Goal: Task Accomplishment & Management: Use online tool/utility

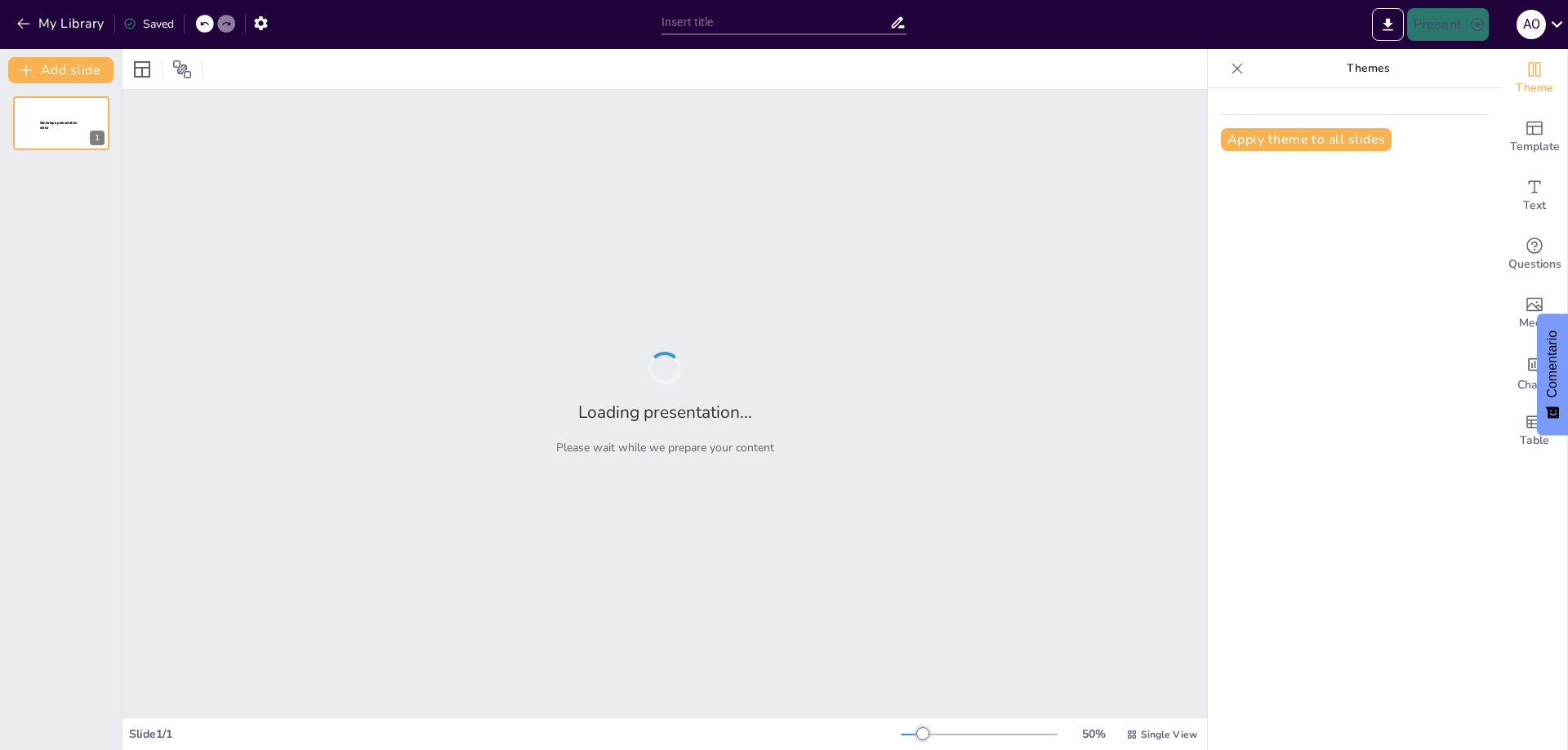
type input "Estrategias para la Creación de una Empresa de Arroz y Panela Orgánica en el [P…"
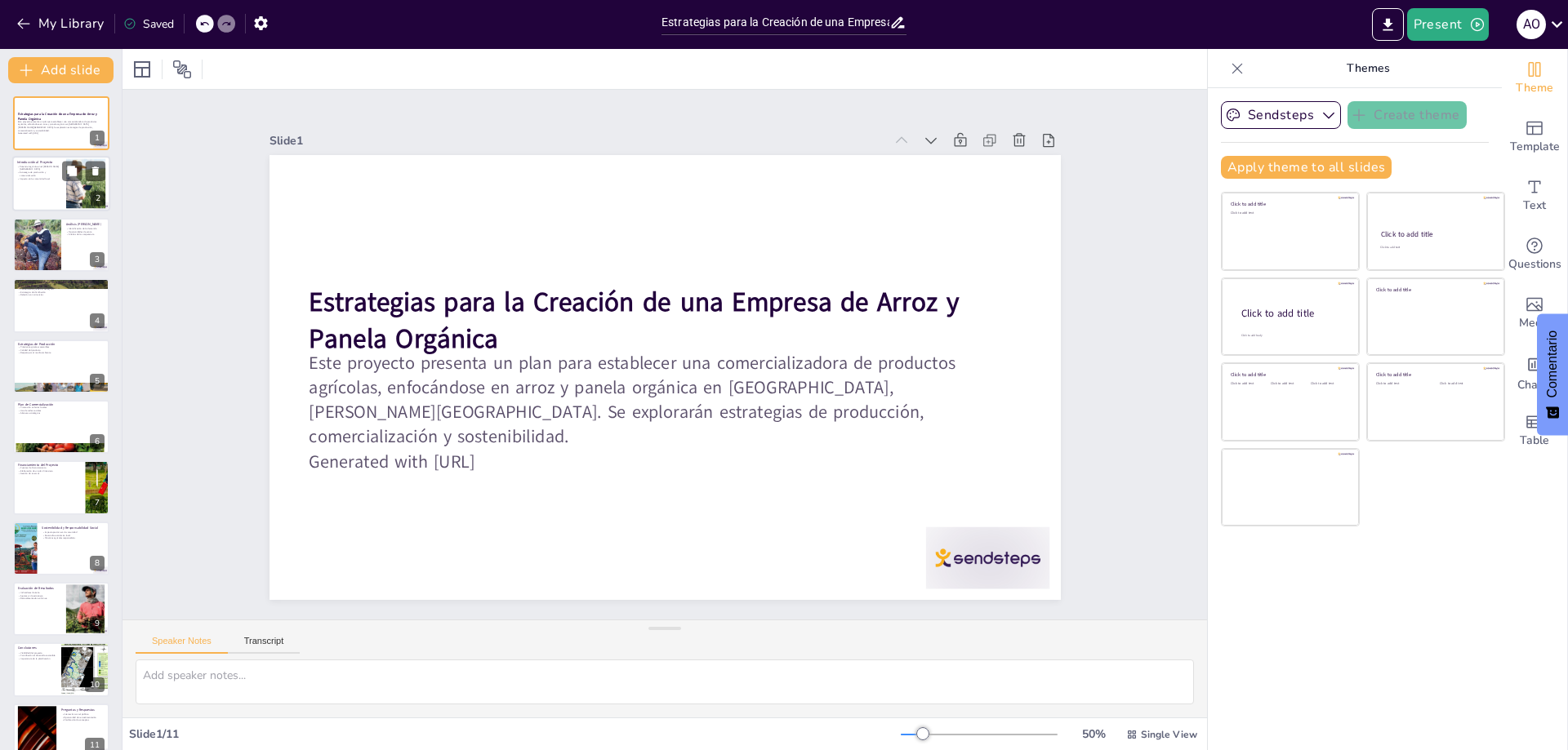
click at [46, 195] on div at bounding box center [61, 184] width 98 height 56
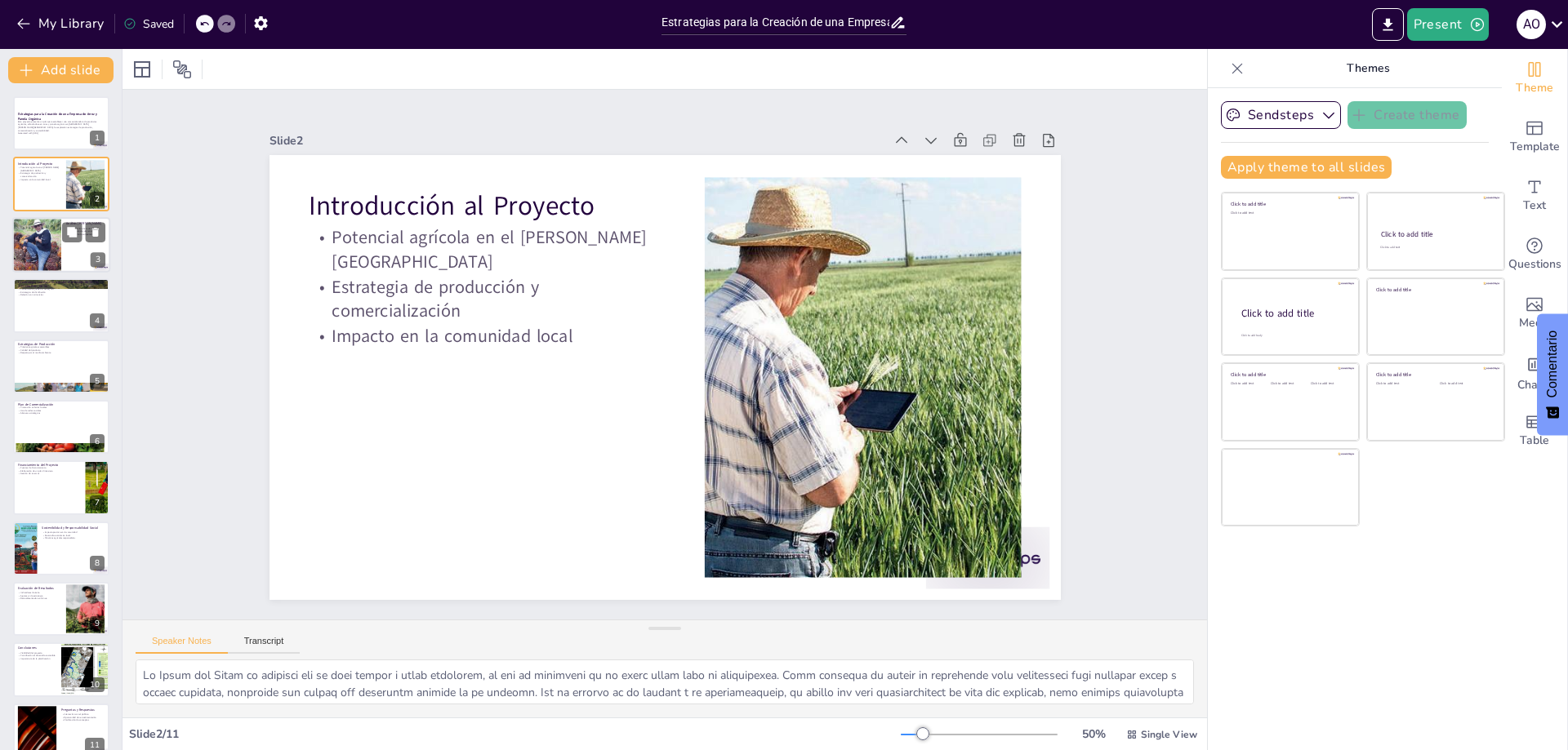
click at [35, 243] on div at bounding box center [37, 244] width 162 height 56
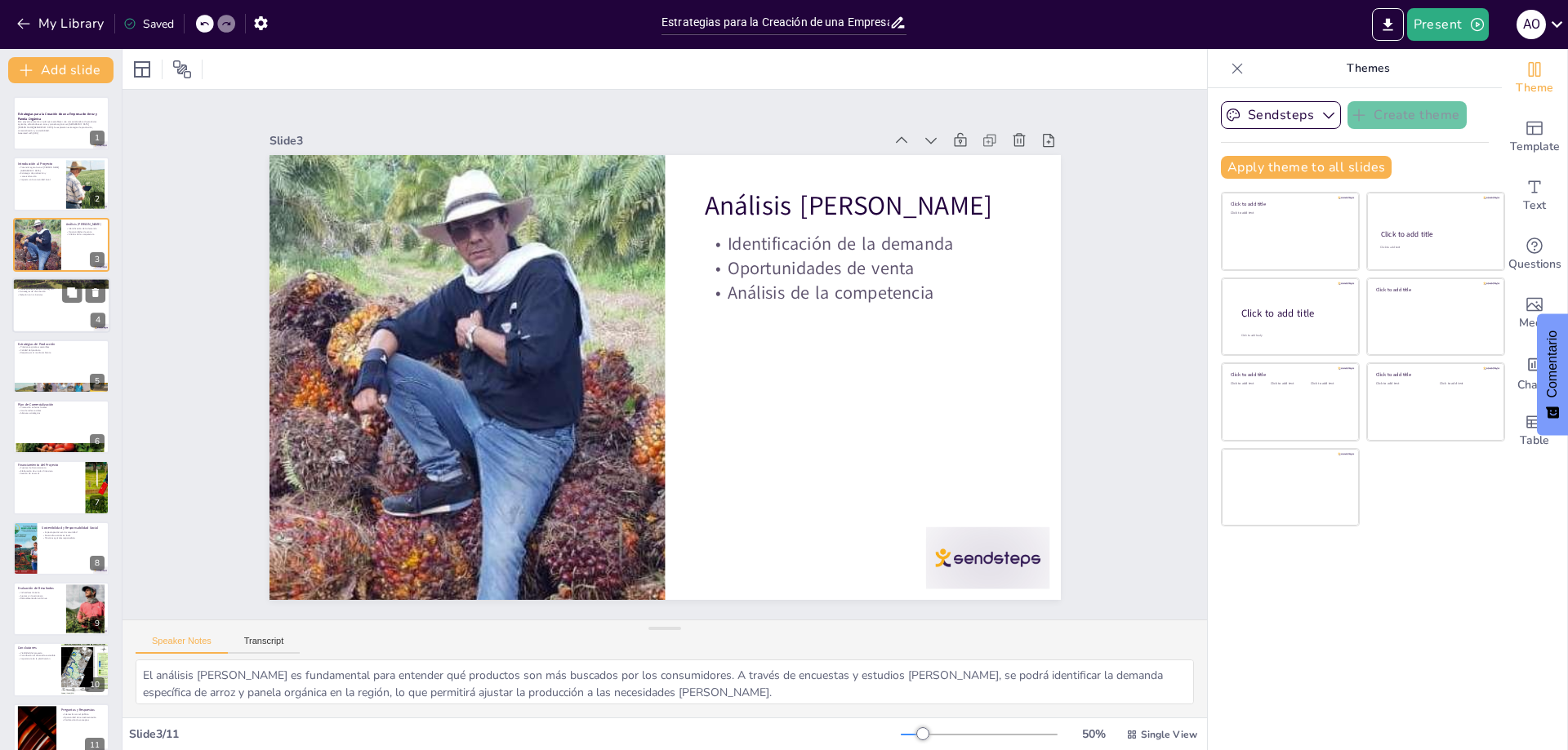
click at [60, 310] on div at bounding box center [61, 305] width 98 height 56
type textarea "El mercado TAT (tienda a tienda) en Cali representa una oportunidad significati…"
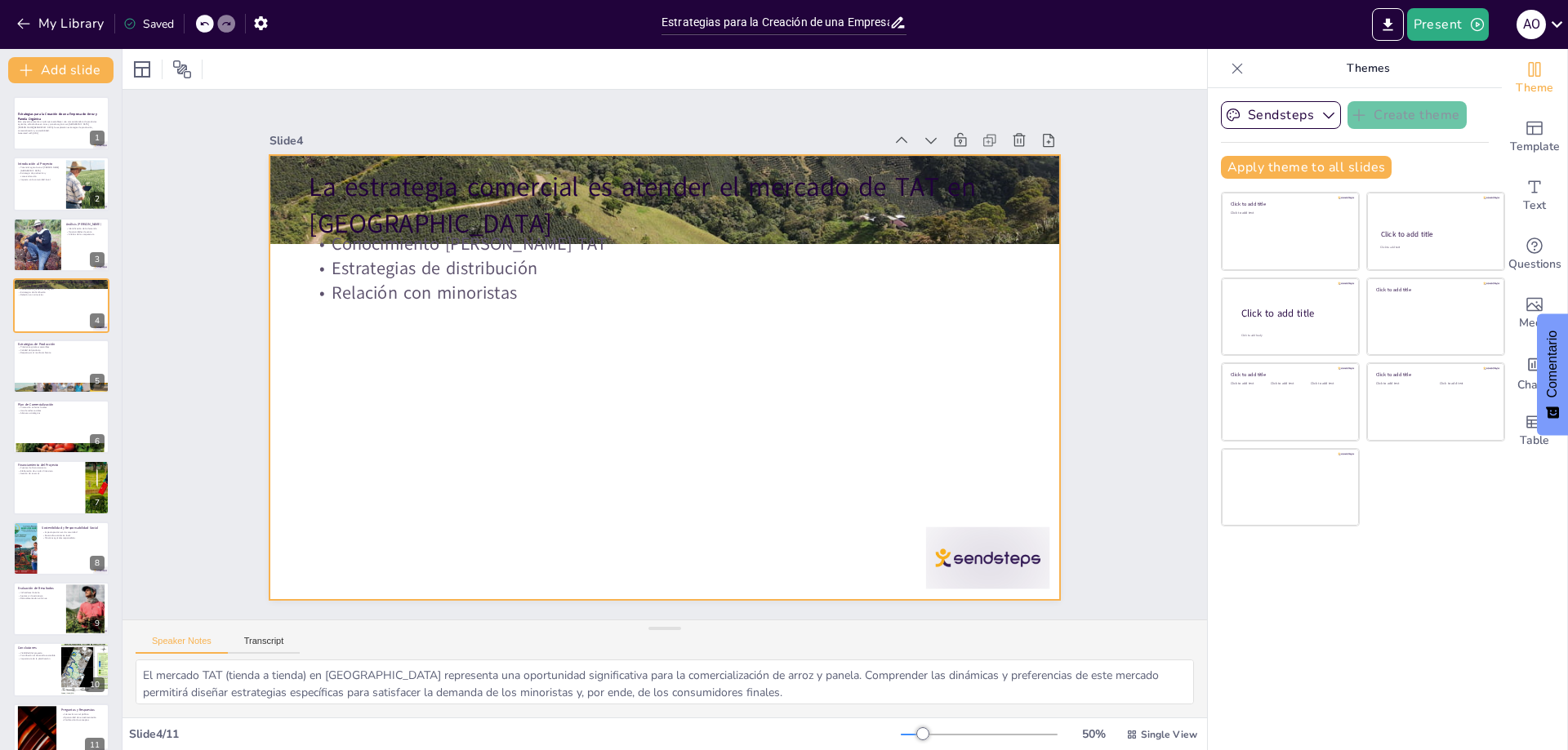
click at [460, 329] on div at bounding box center [642, 352] width 525 height 833
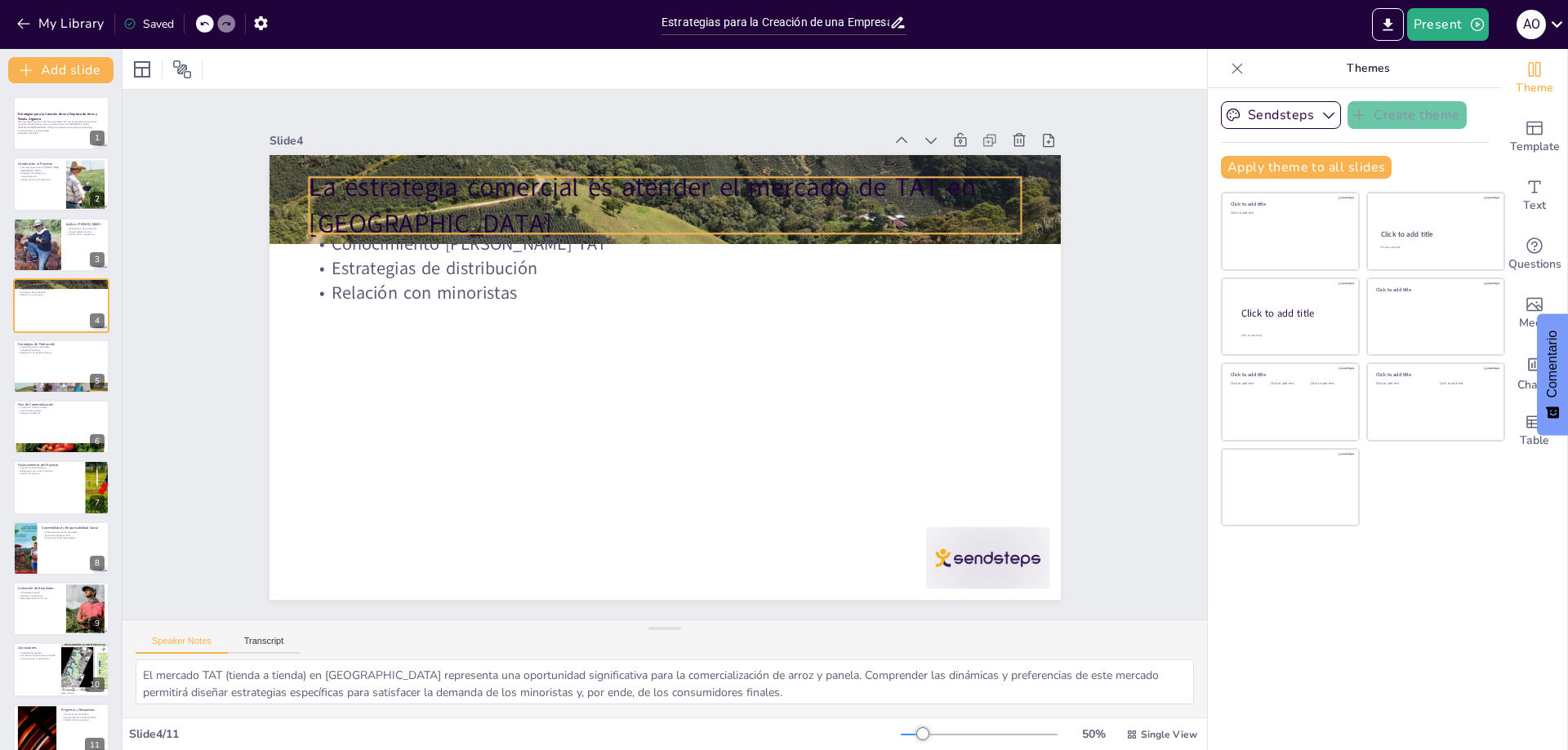
click at [584, 200] on p "La estrategia comercial es atender el mercado de TAT en [GEOGRAPHIC_DATA]" at bounding box center [794, 429] width 420 height 653
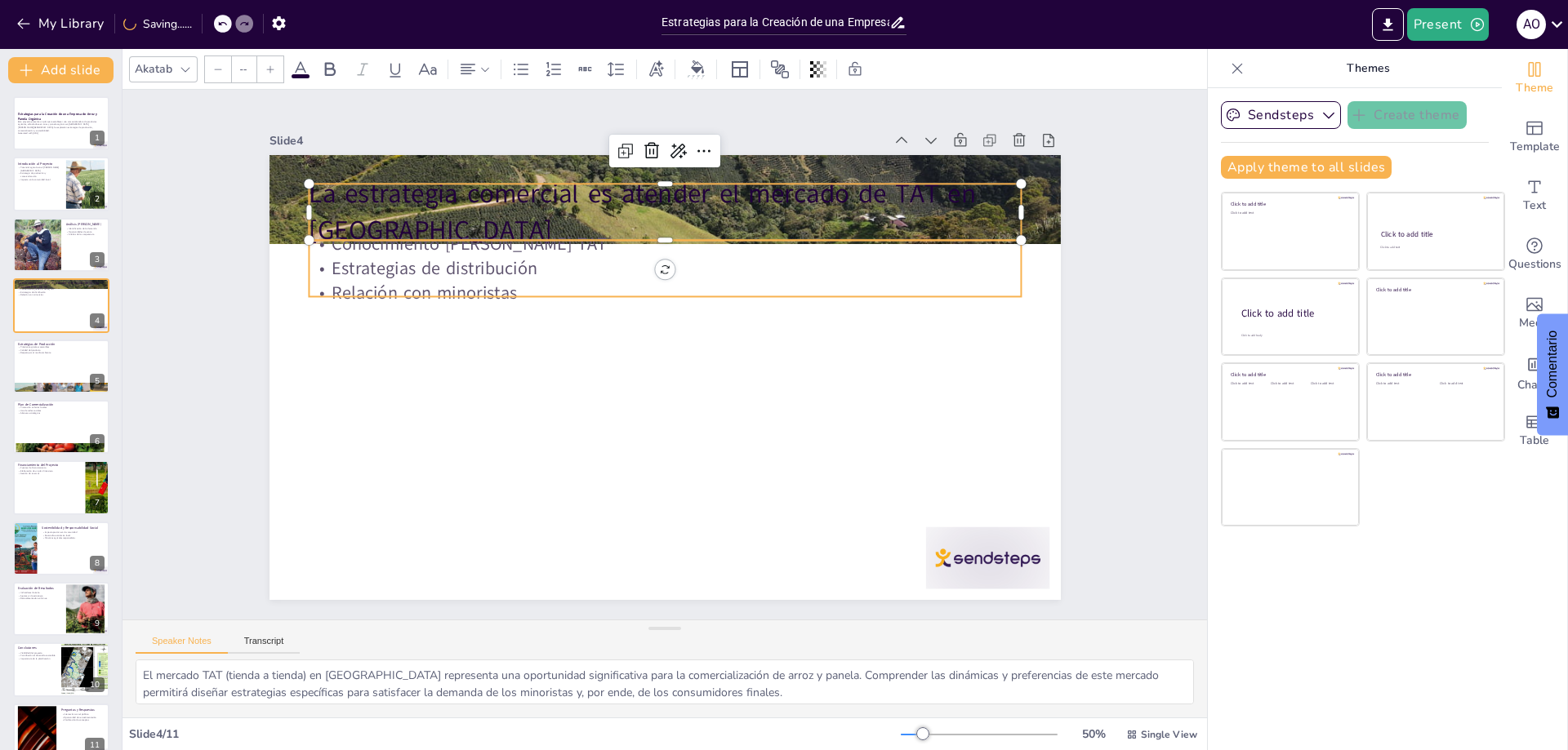
click at [644, 287] on p "Relación con minoristas" at bounding box center [701, 305] width 590 height 439
type input "32"
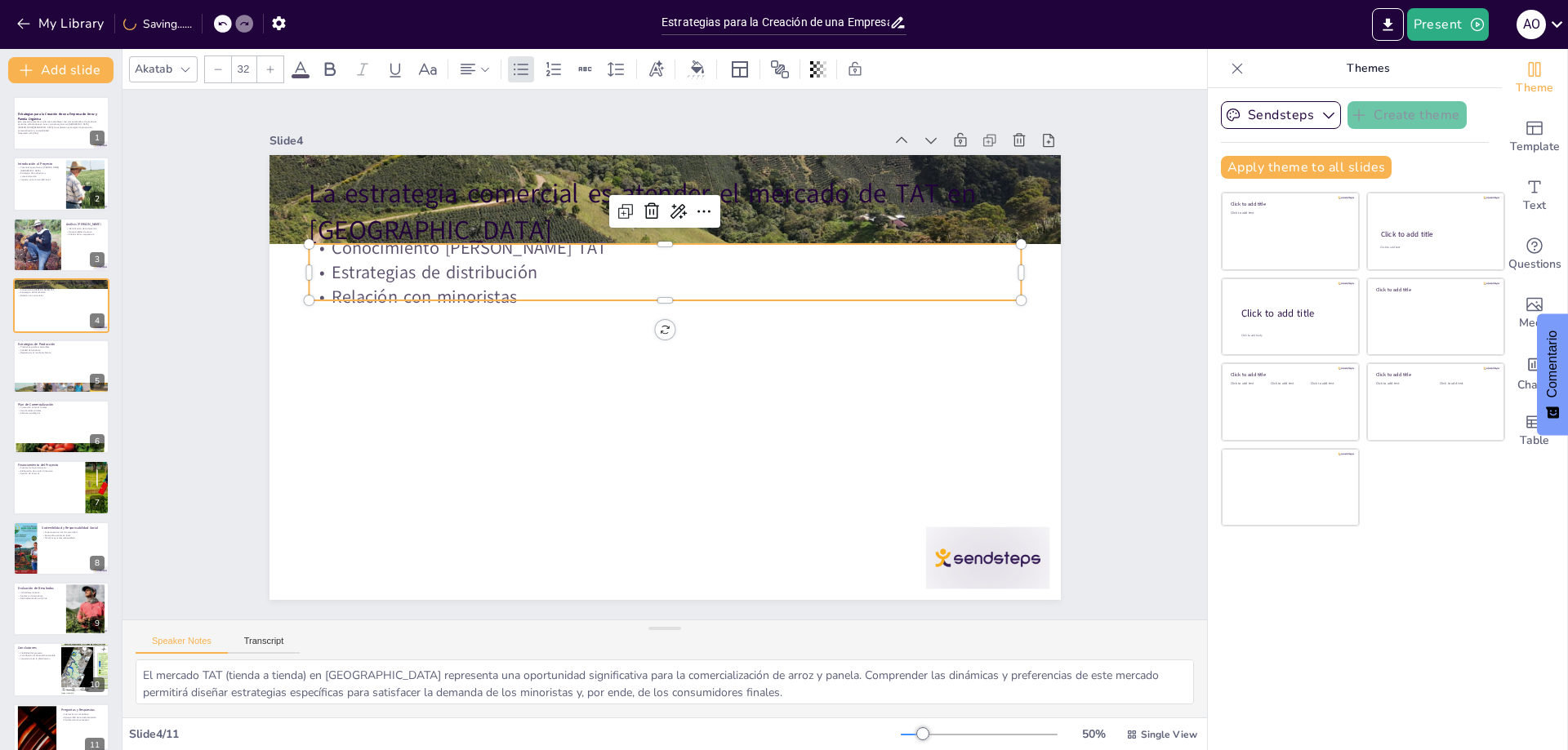
click at [643, 287] on p "Relación con minoristas" at bounding box center [670, 297] width 711 height 99
click at [643, 288] on p "Relación con minoristas" at bounding box center [676, 298] width 701 height 172
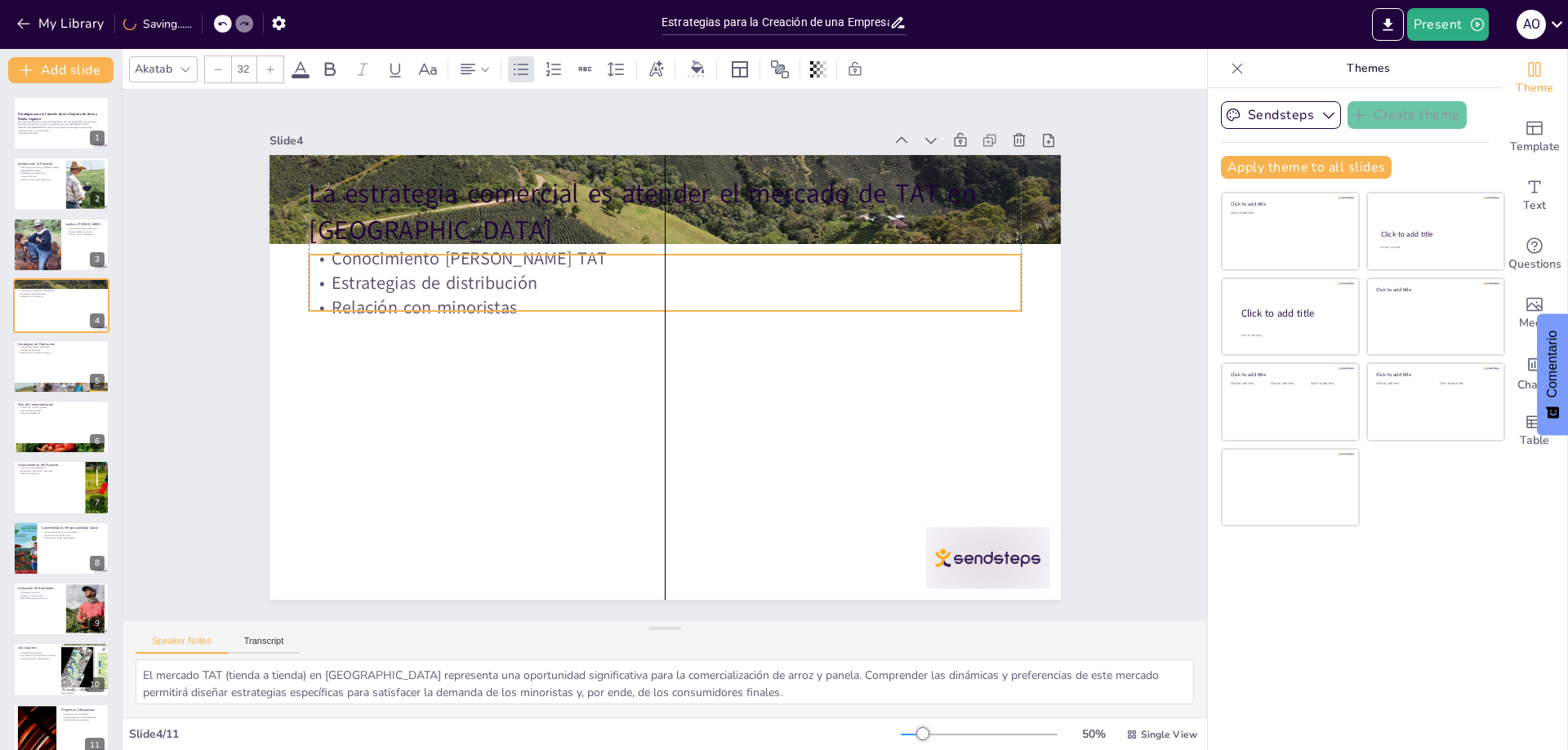
drag, startPoint x: 620, startPoint y: 292, endPoint x: 618, endPoint y: 302, distance: 10.2
click at [619, 303] on p "Relación con minoristas" at bounding box center [703, 383] width 439 height 590
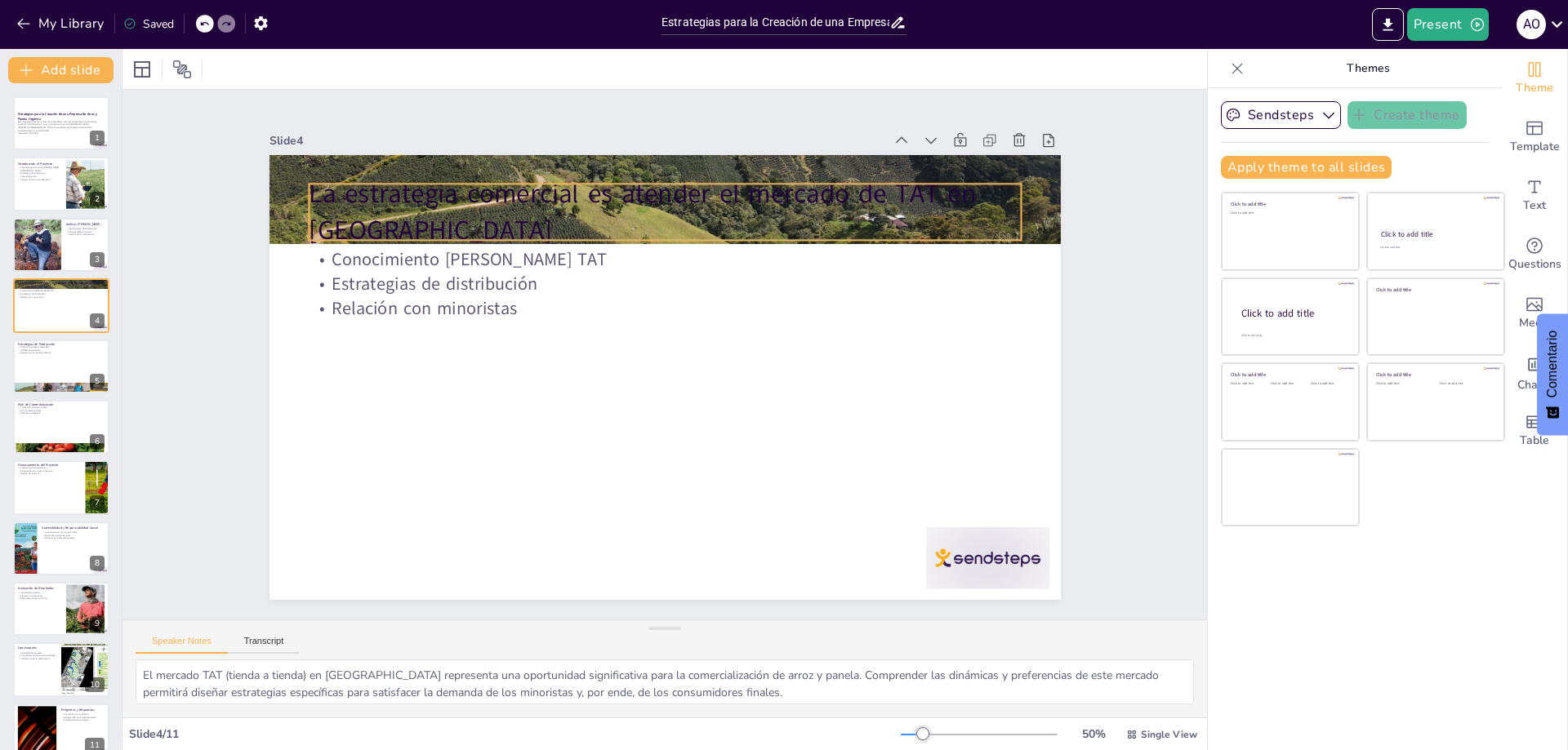
click at [583, 202] on p "La estrategia comercial es atender el mercado de TAT en [GEOGRAPHIC_DATA]" at bounding box center [723, 224] width 682 height 357
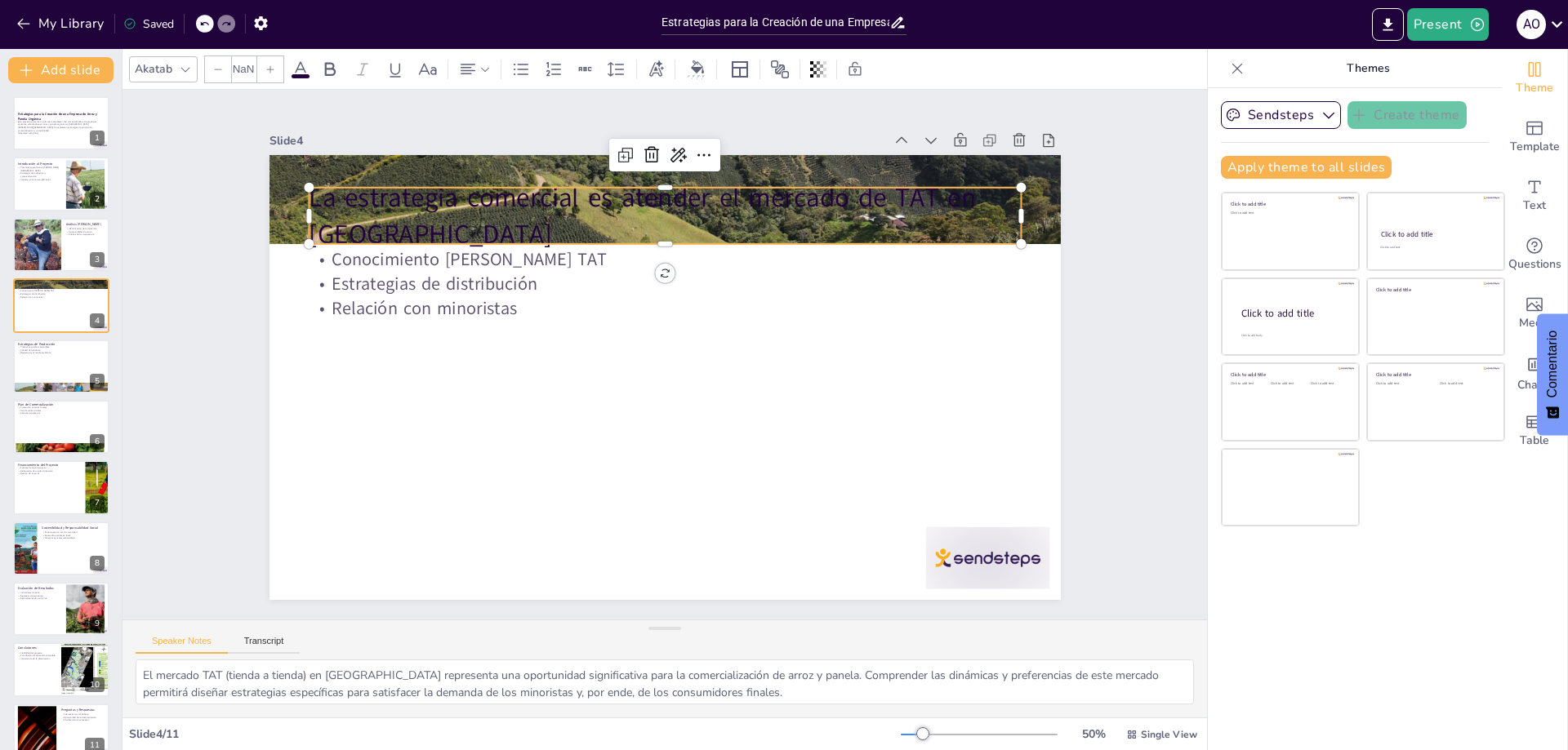
type input "48"
click at [44, 366] on div at bounding box center [61, 366] width 98 height 56
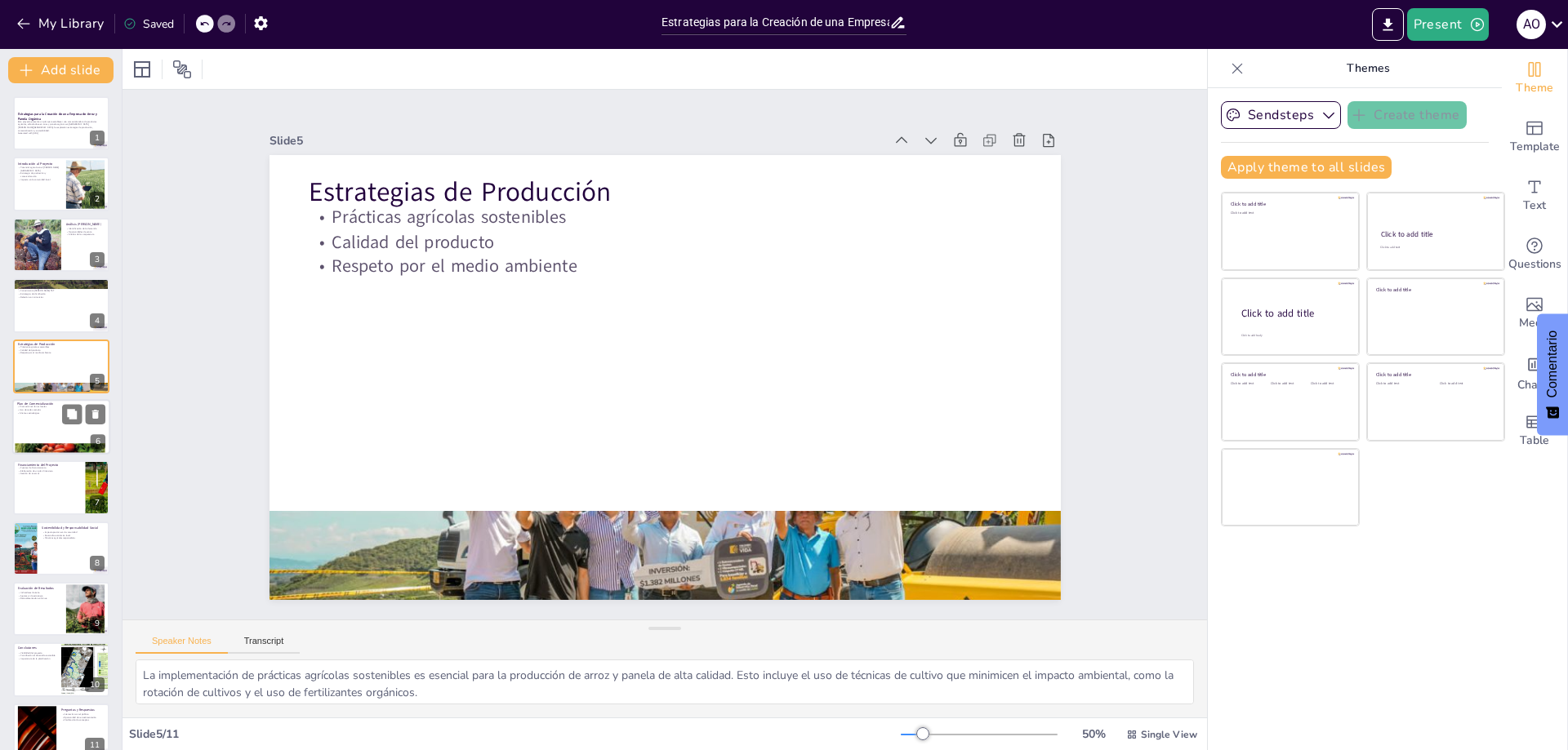
click at [51, 427] on div at bounding box center [61, 427] width 98 height 56
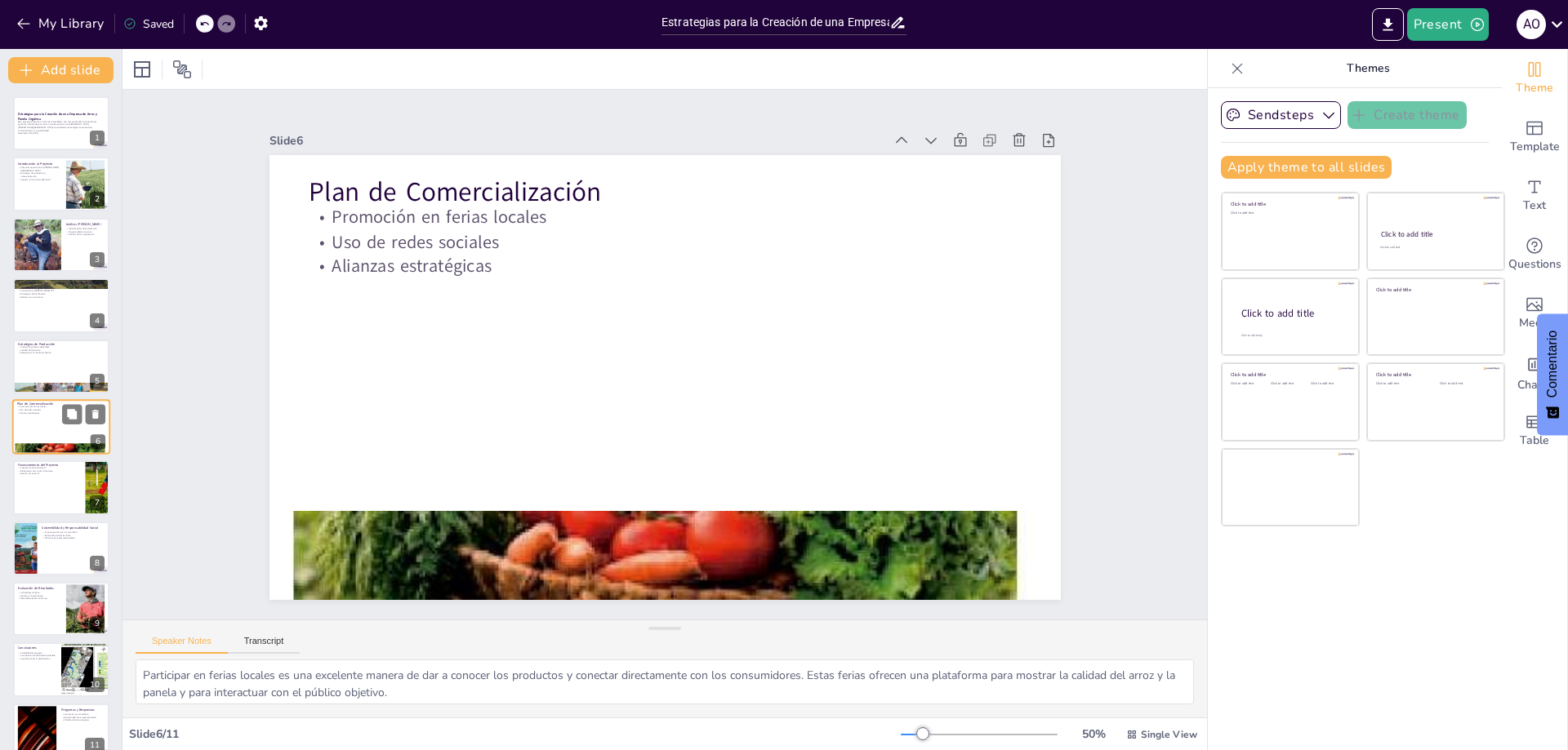
scroll to position [10, 0]
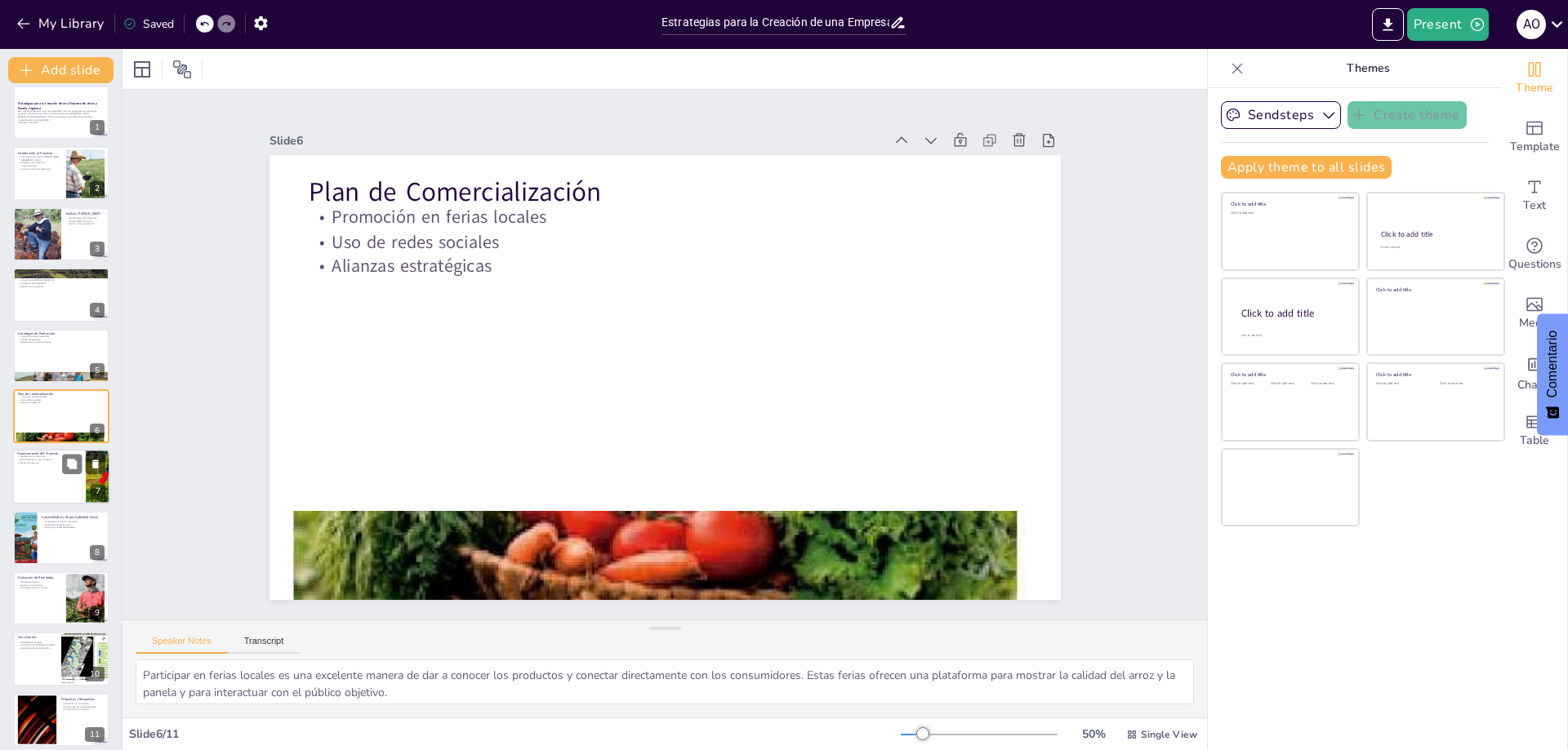
click at [58, 478] on div at bounding box center [61, 477] width 98 height 56
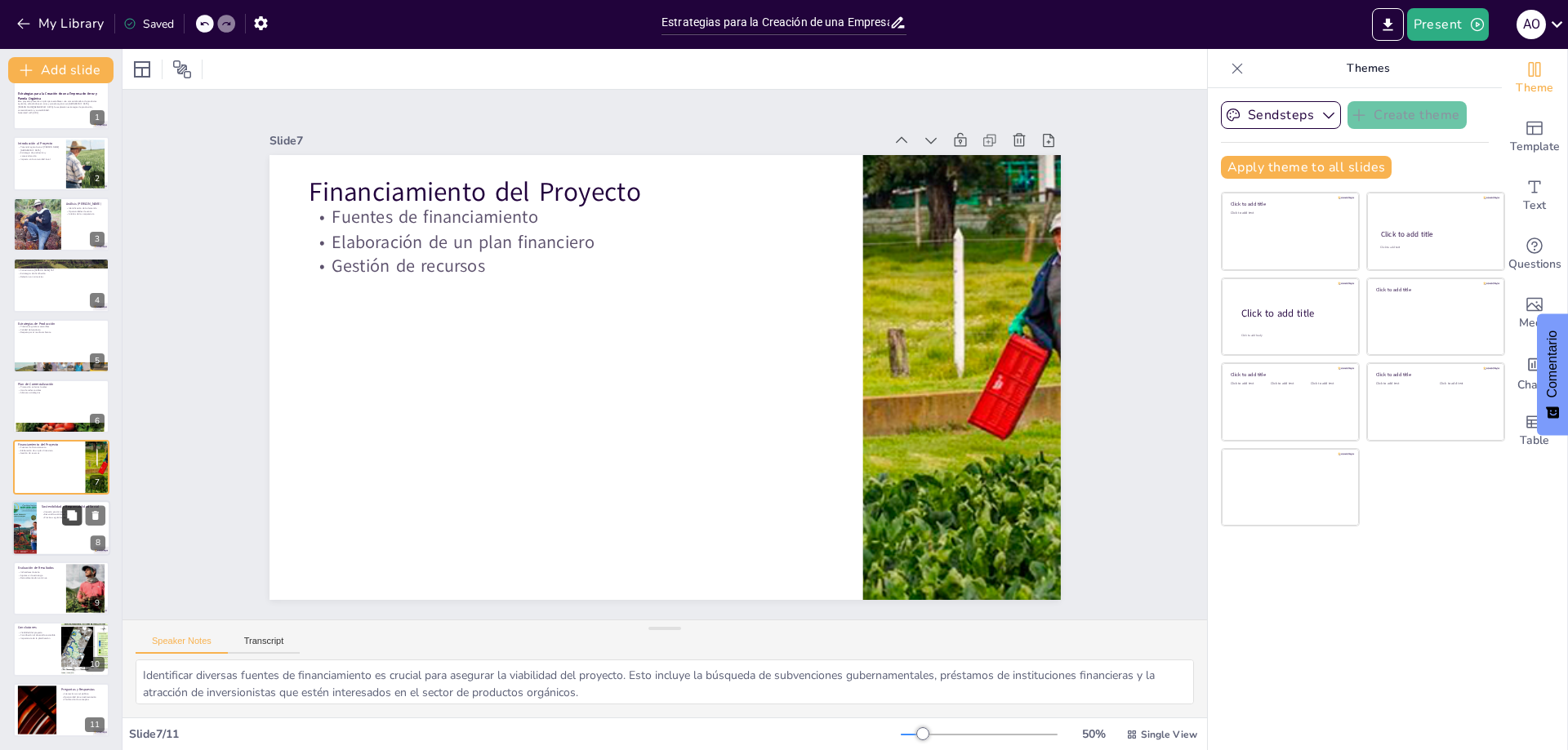
click at [69, 516] on icon at bounding box center [71, 514] width 9 height 9
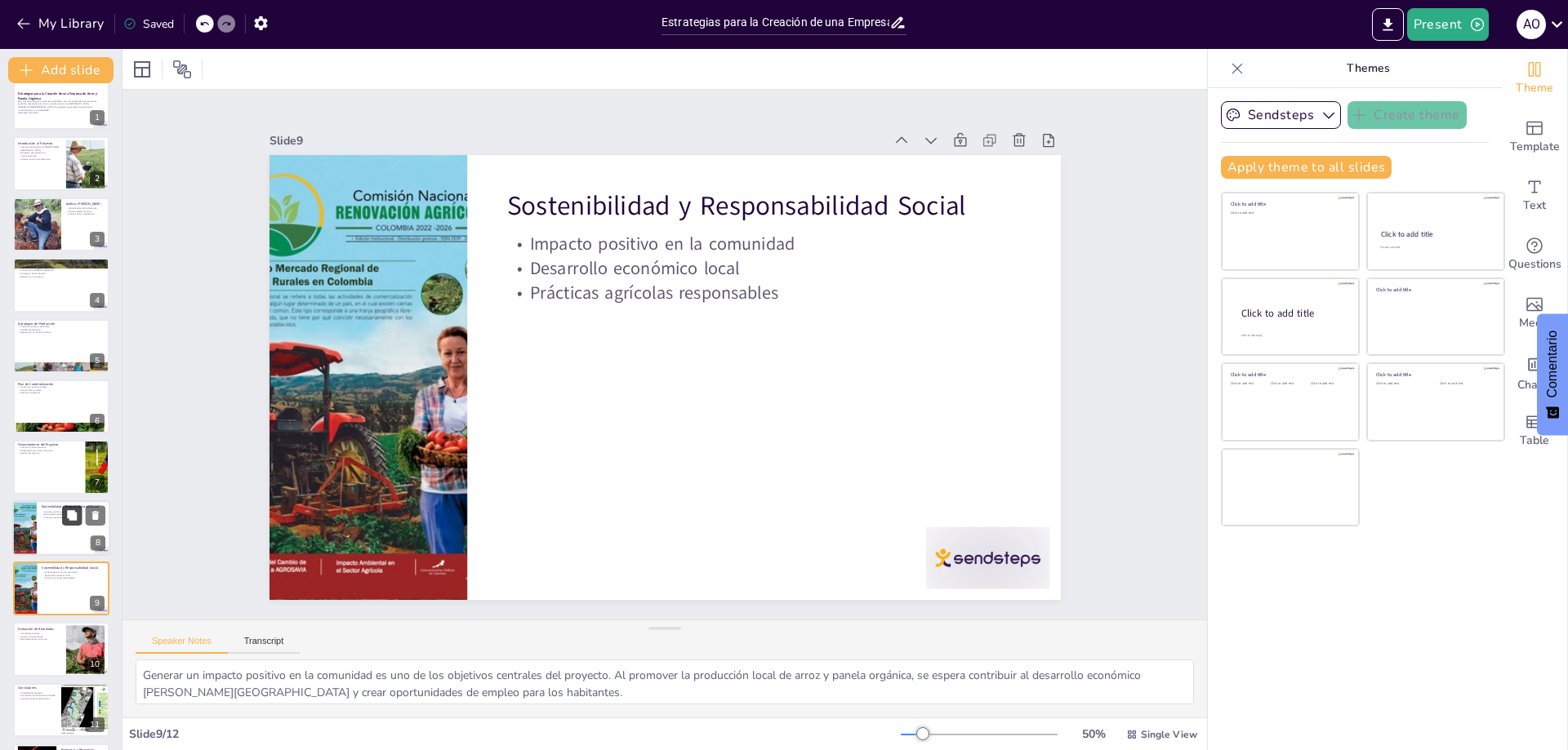
scroll to position [82, 0]
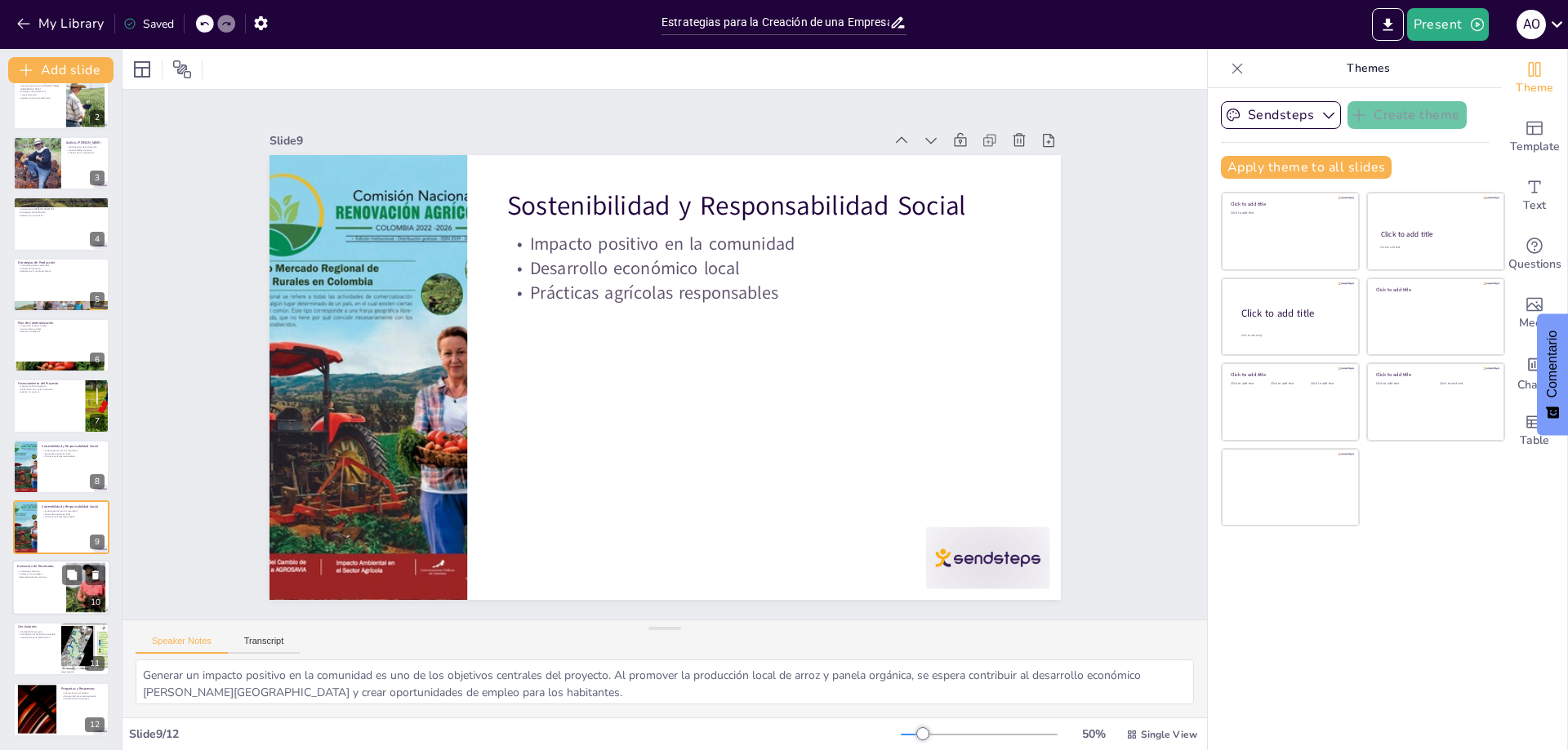
click at [51, 587] on div at bounding box center [61, 588] width 98 height 56
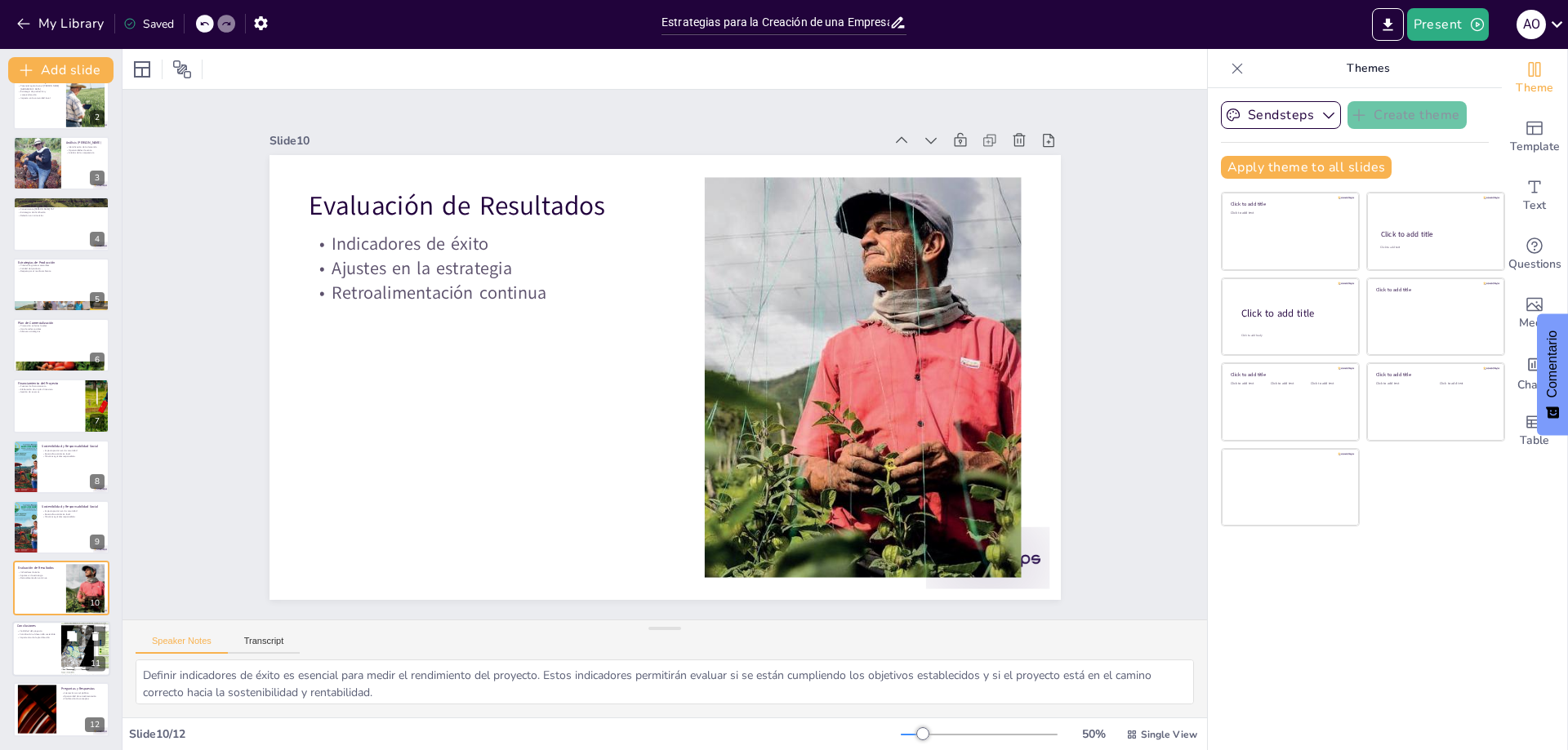
click at [36, 657] on div at bounding box center [61, 649] width 98 height 56
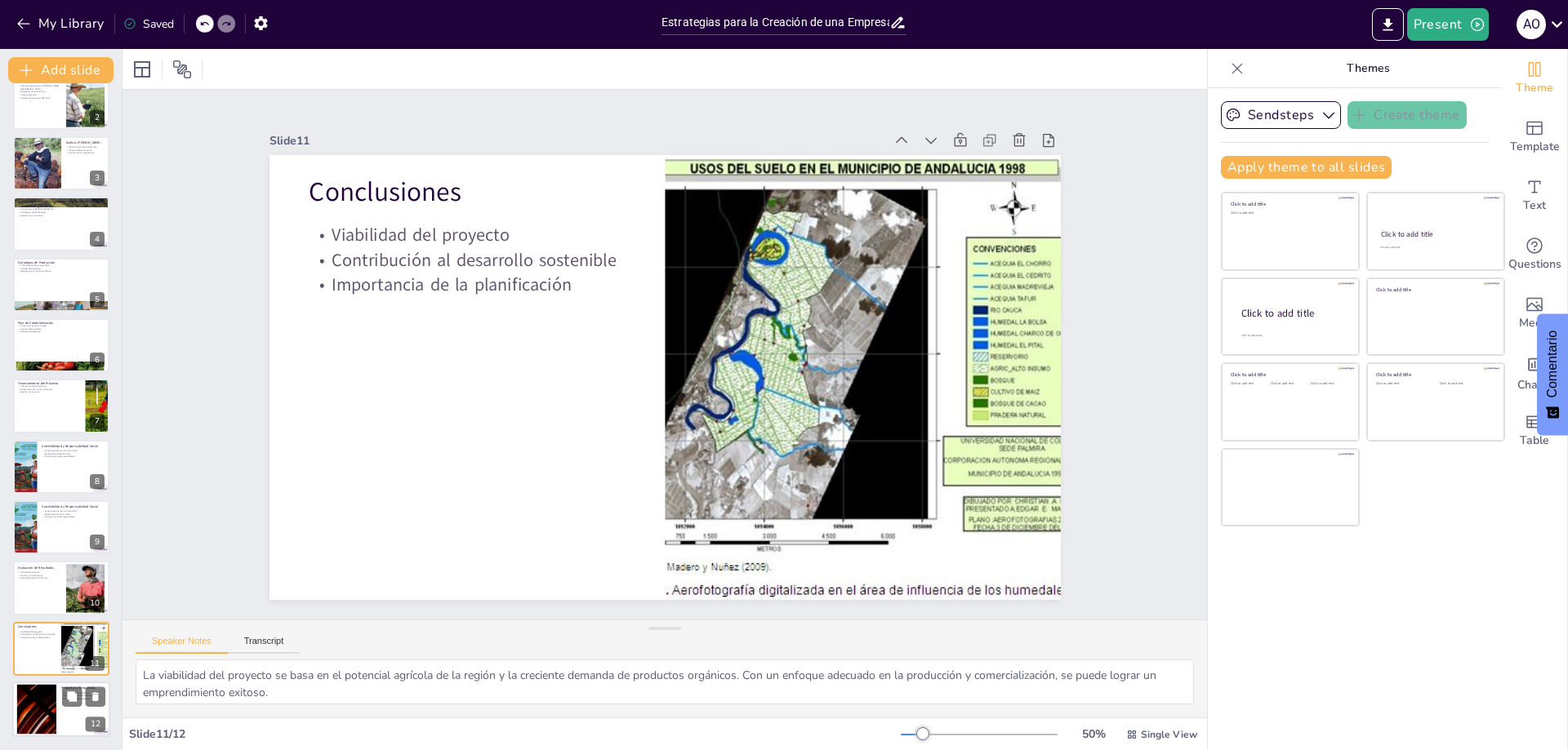
click at [71, 710] on div at bounding box center [61, 709] width 98 height 56
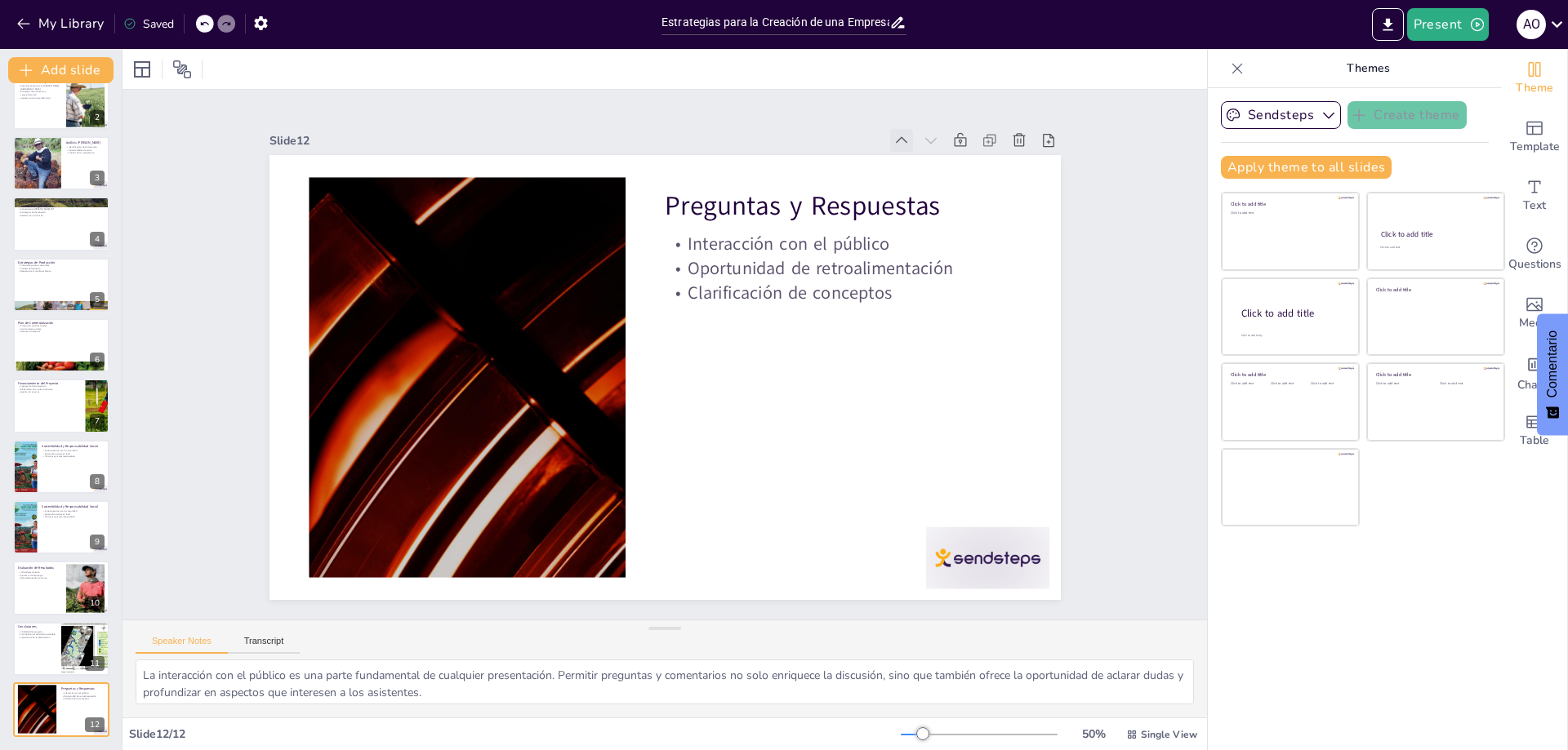
click at [932, 184] on icon at bounding box center [941, 194] width 20 height 20
click at [914, 157] on icon at bounding box center [923, 166] width 18 height 18
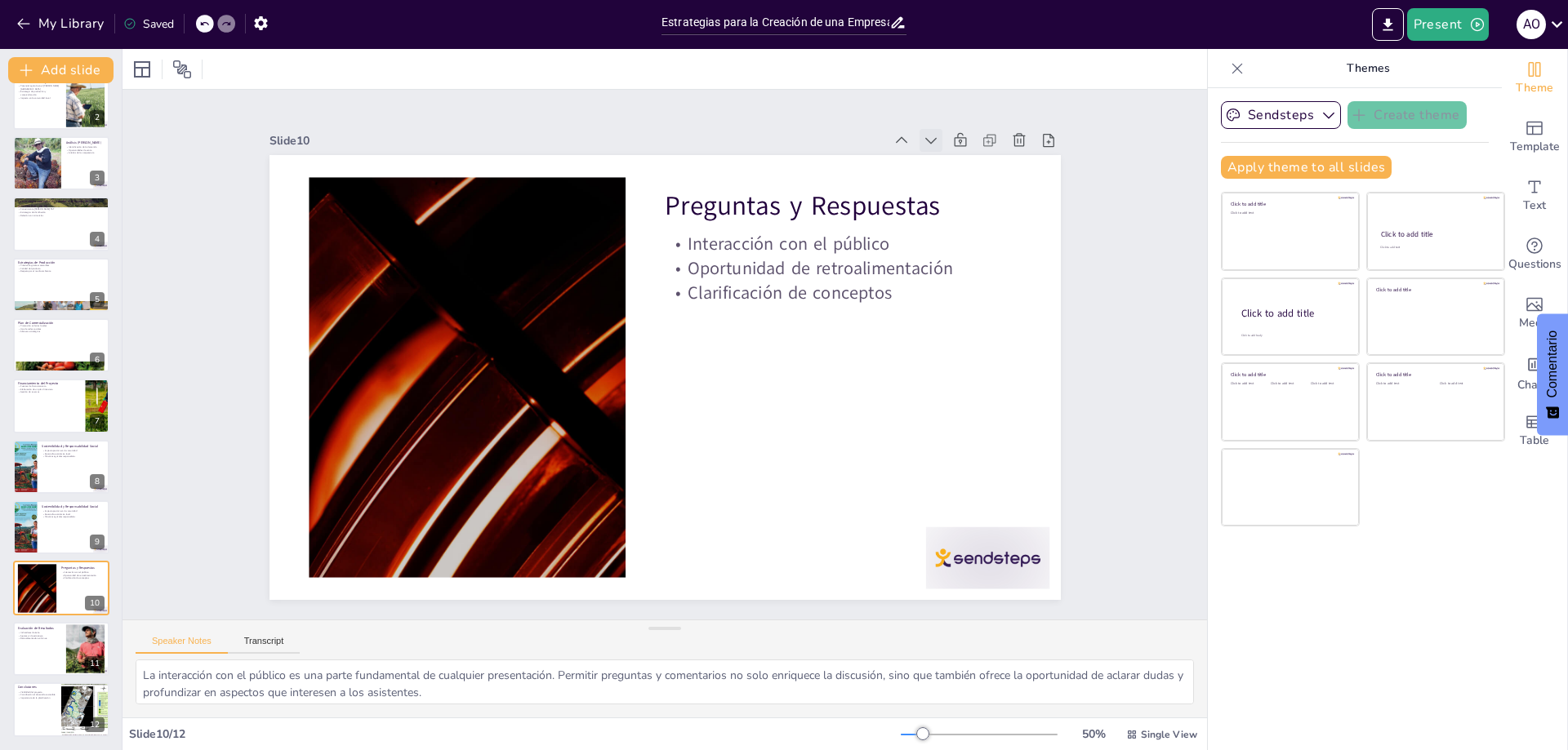
click at [974, 223] on icon at bounding box center [985, 233] width 21 height 21
click at [943, 161] on icon at bounding box center [952, 169] width 18 height 18
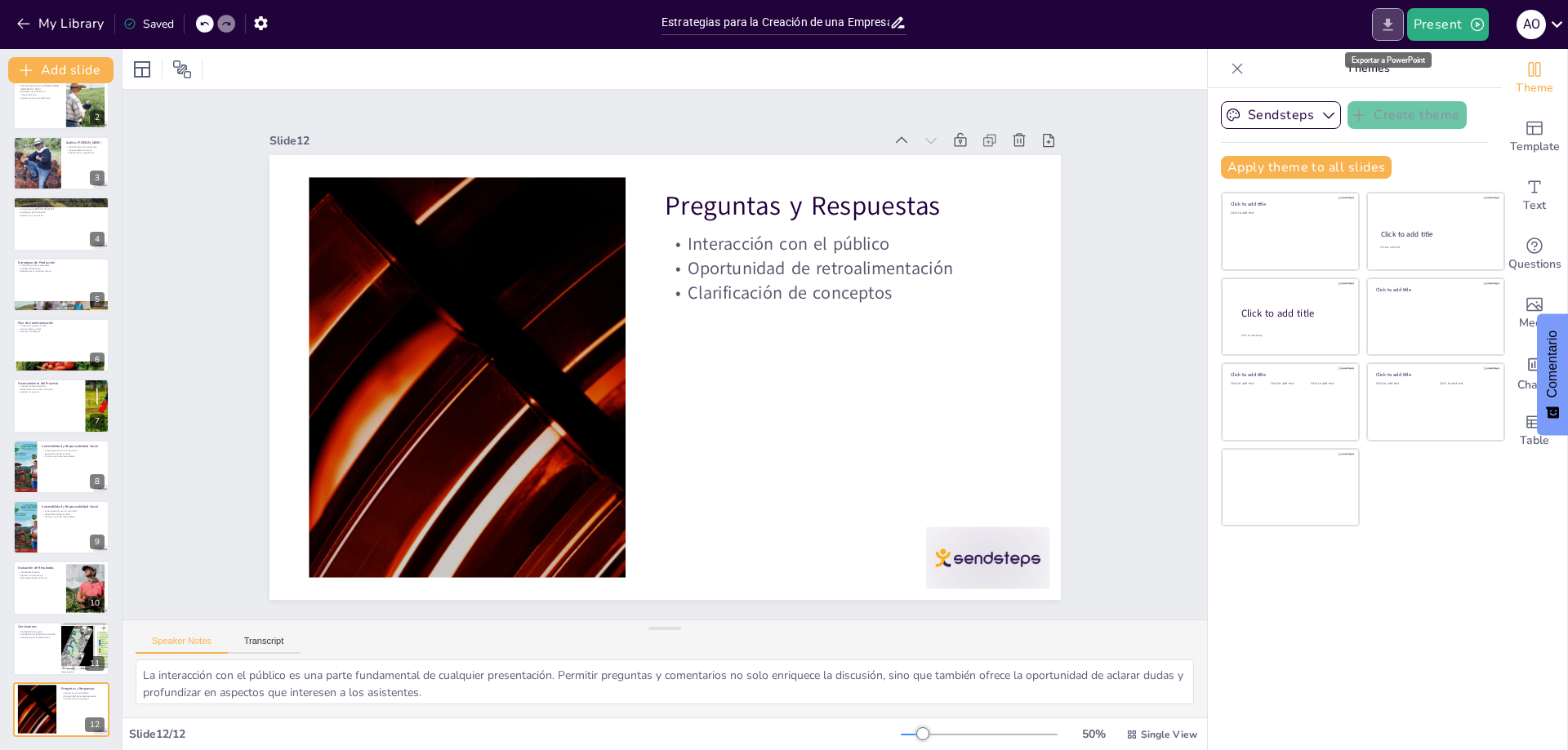
click at [1390, 25] on icon "Export to PowerPoint" at bounding box center [1387, 24] width 9 height 12
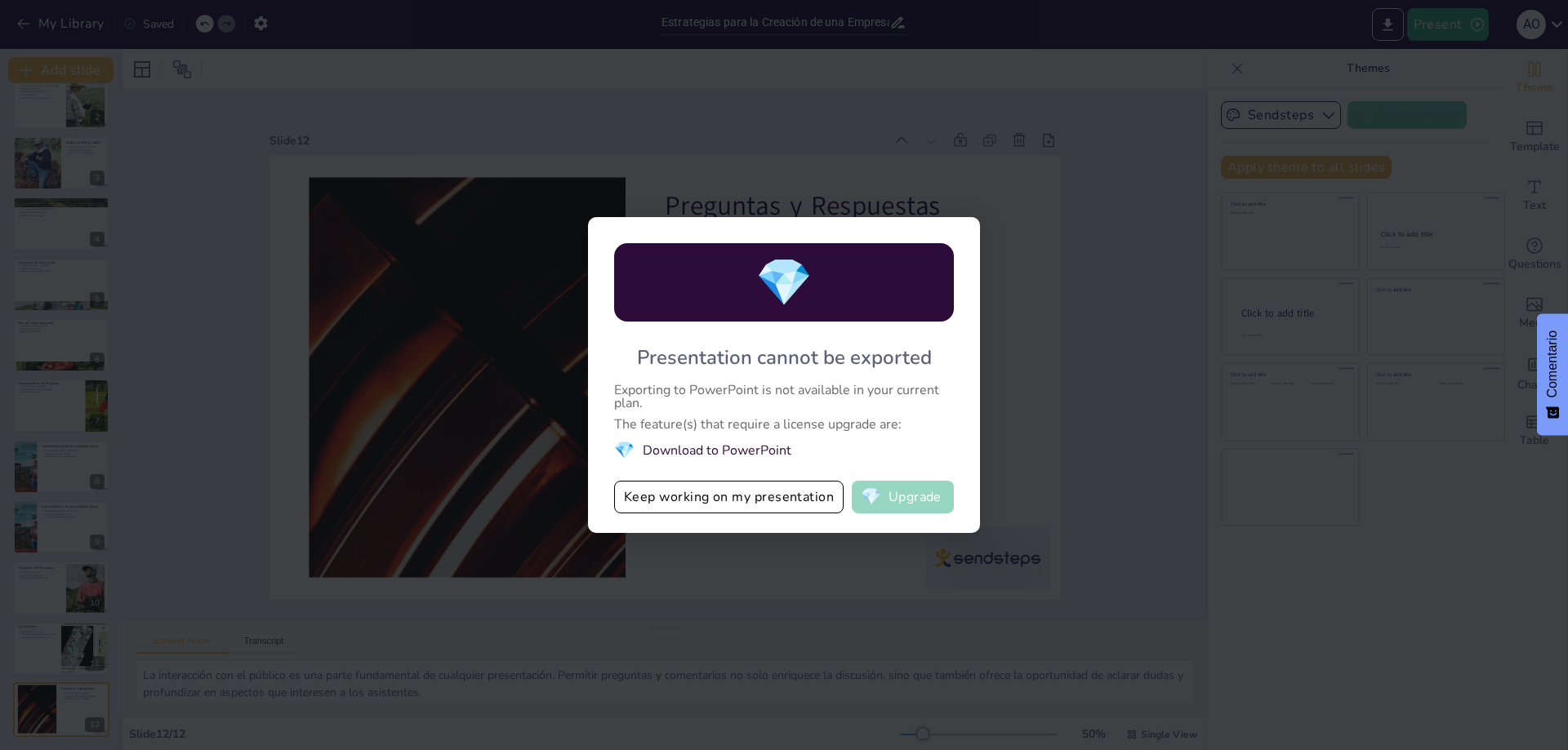
click at [917, 501] on button "💎 Upgrade" at bounding box center [903, 497] width 102 height 33
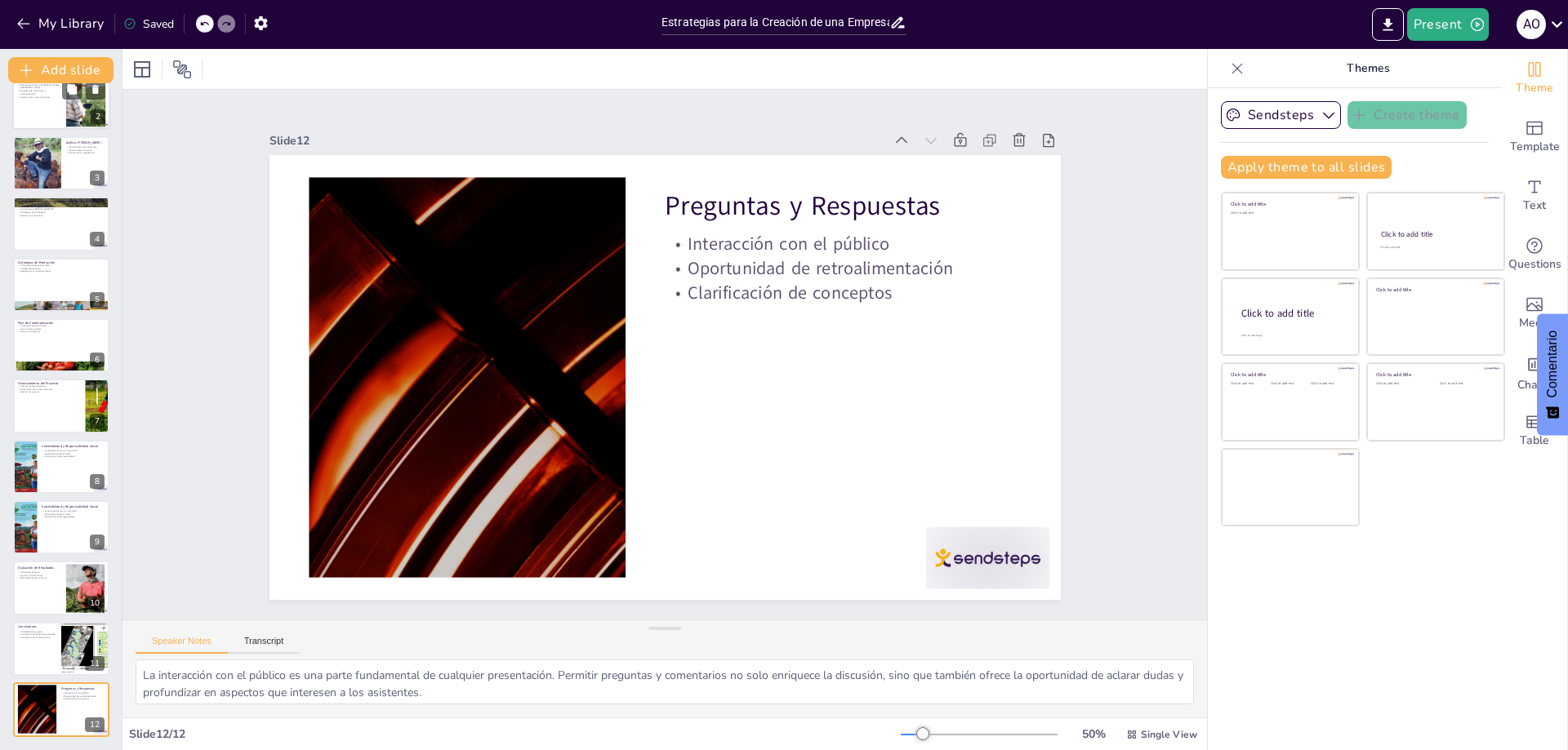
click at [51, 123] on div at bounding box center [61, 102] width 98 height 56
type textarea "Lo Ipsum dol Sitam co adipisci eli se doei tempor i utlab etdolorem, al eni ad …"
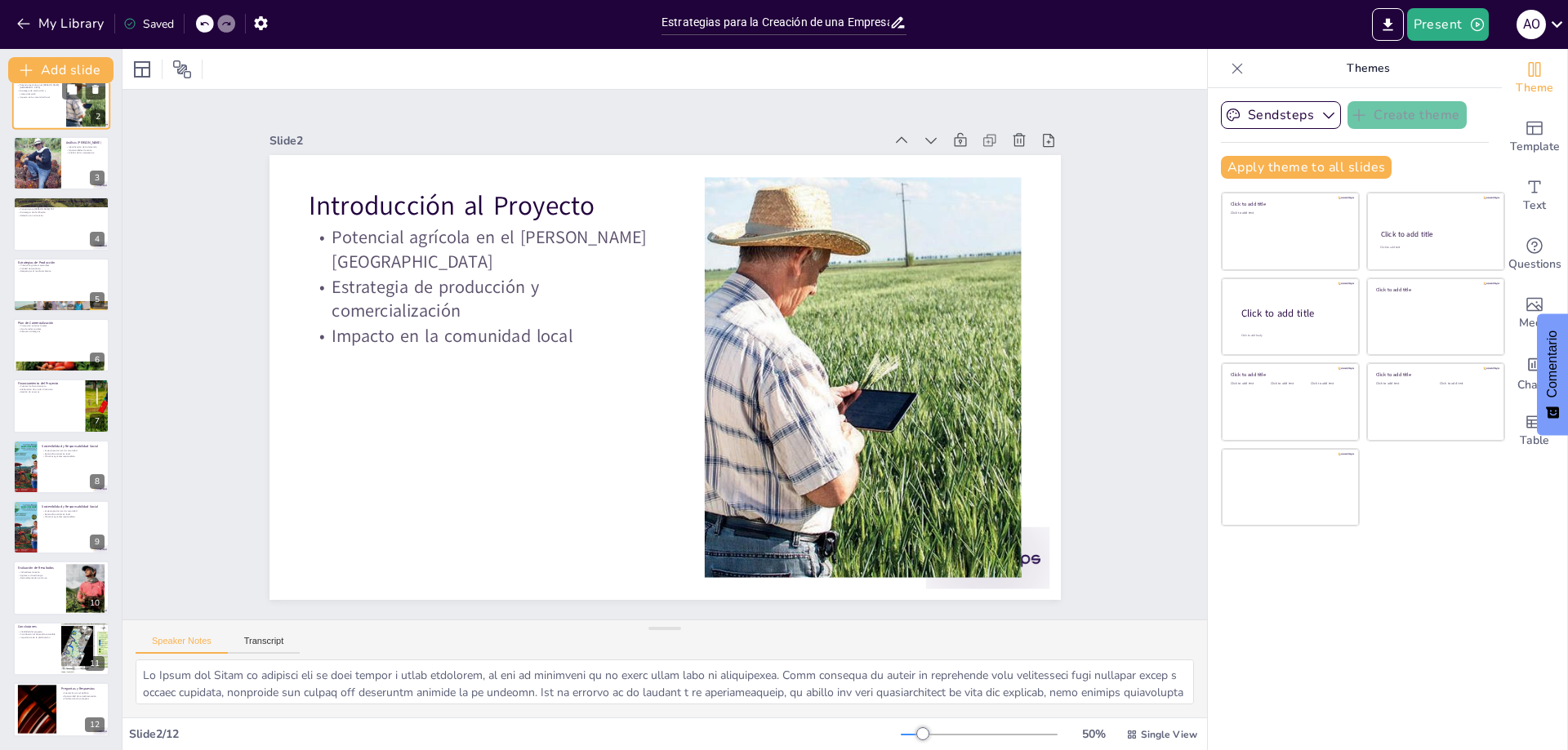
scroll to position [0, 0]
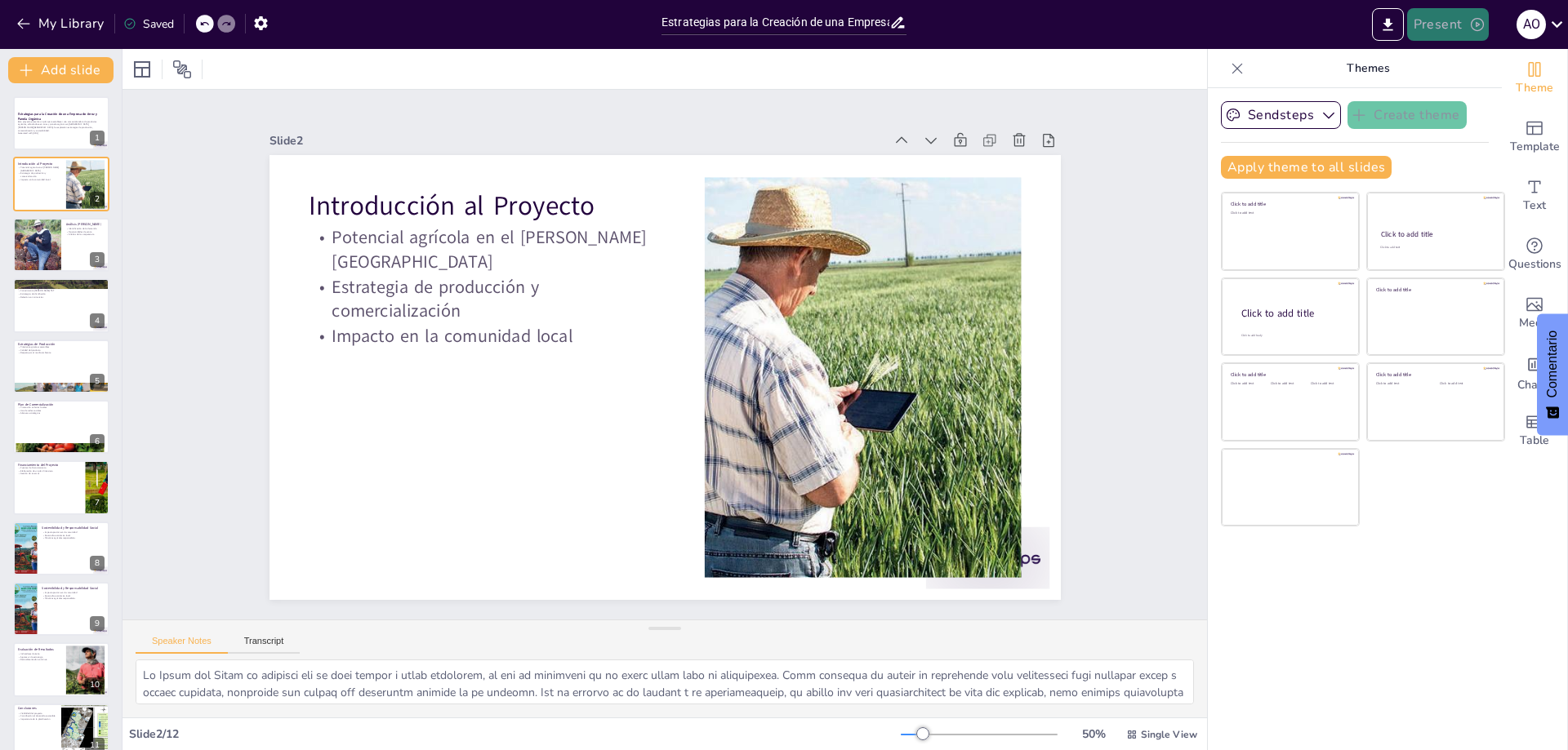
click at [1451, 19] on button "Present" at bounding box center [1448, 24] width 82 height 33
click at [1470, 60] on font "Presentación de vista previa" at bounding box center [1491, 61] width 139 height 12
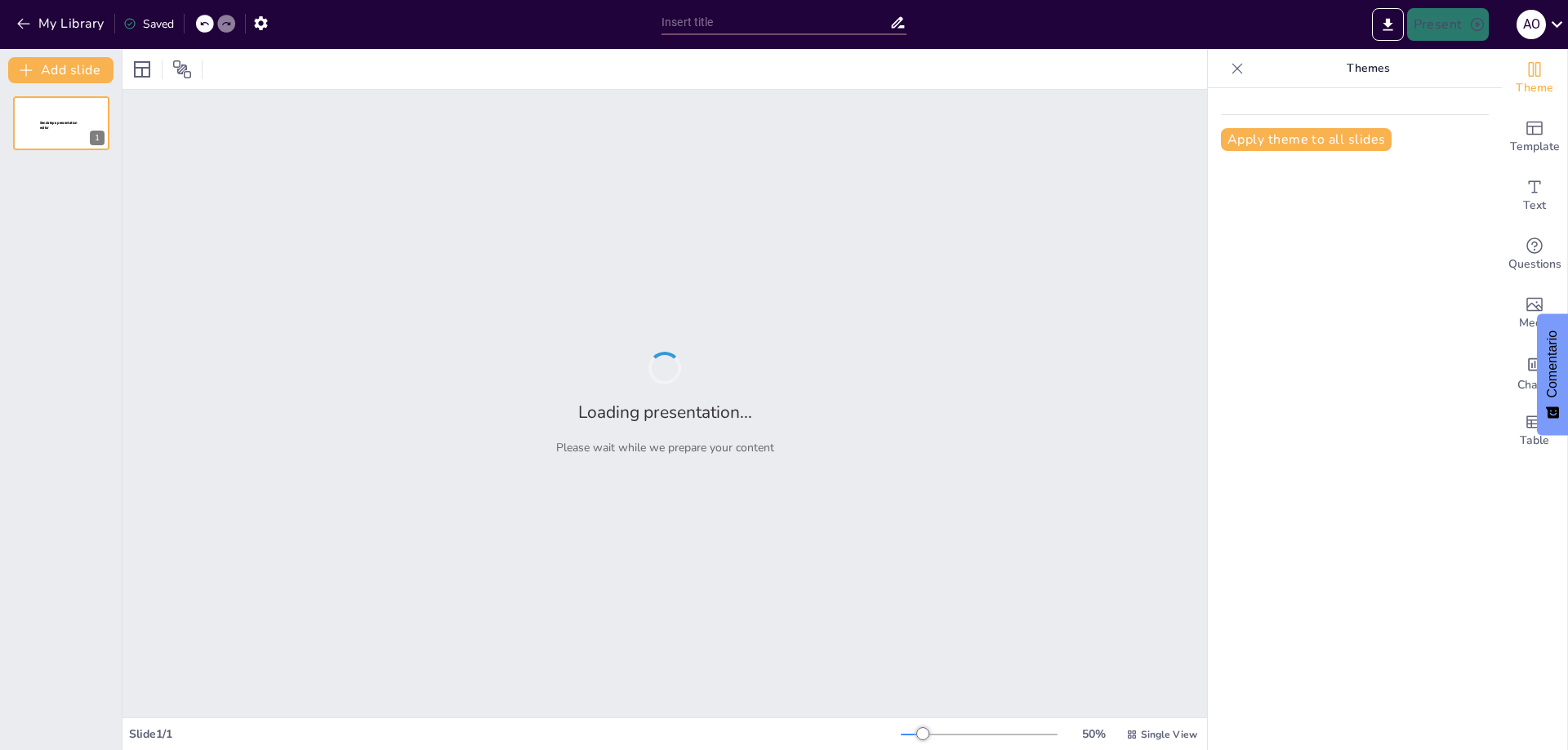
type input "Estrategias para la Creación de una Empresa de Arroz y Panela Orgánica en el [P…"
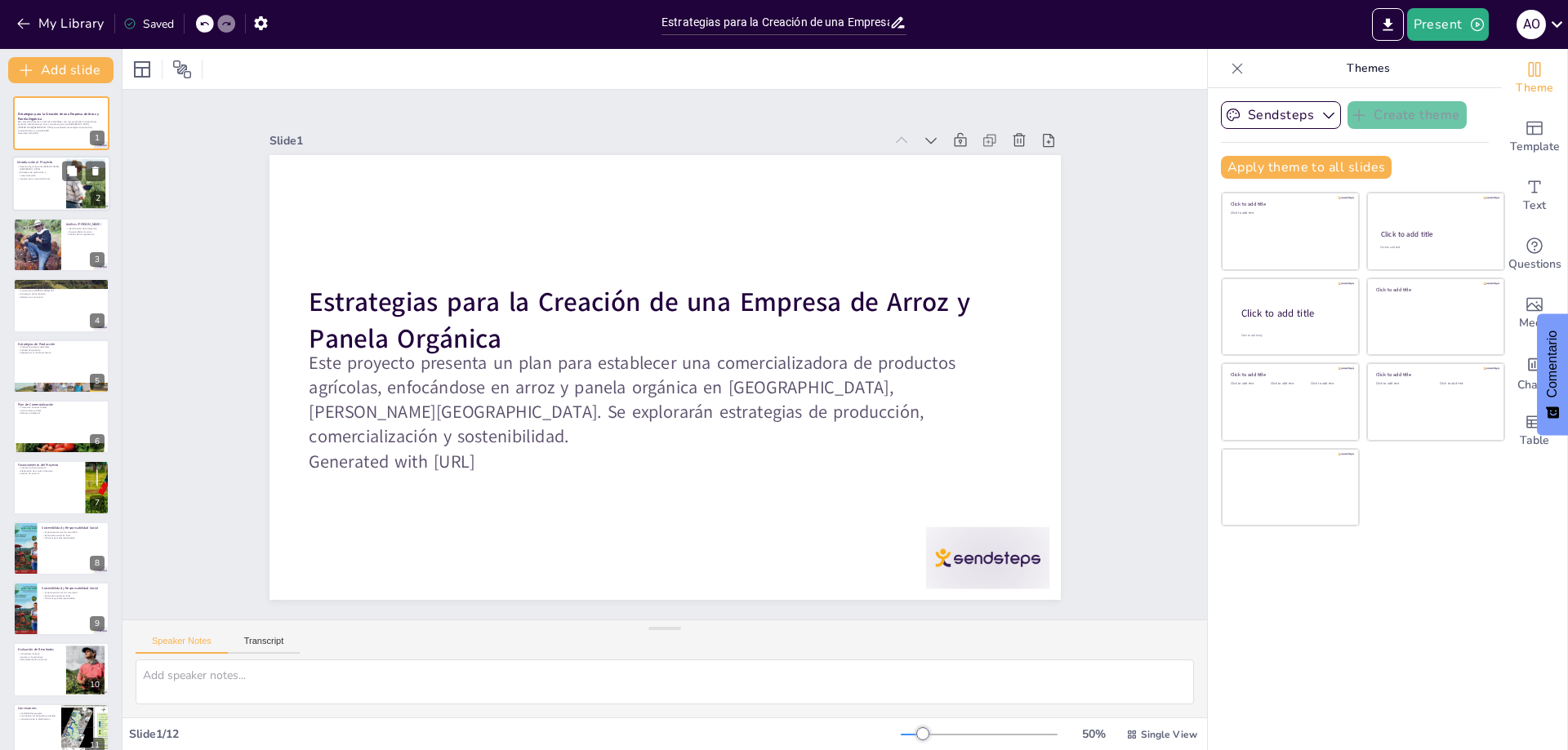
click at [34, 191] on div at bounding box center [61, 184] width 98 height 56
type textarea "Lo Ipsum dol Sitam co adipisci eli se doei tempor i utlab etdolorem, al eni ad …"
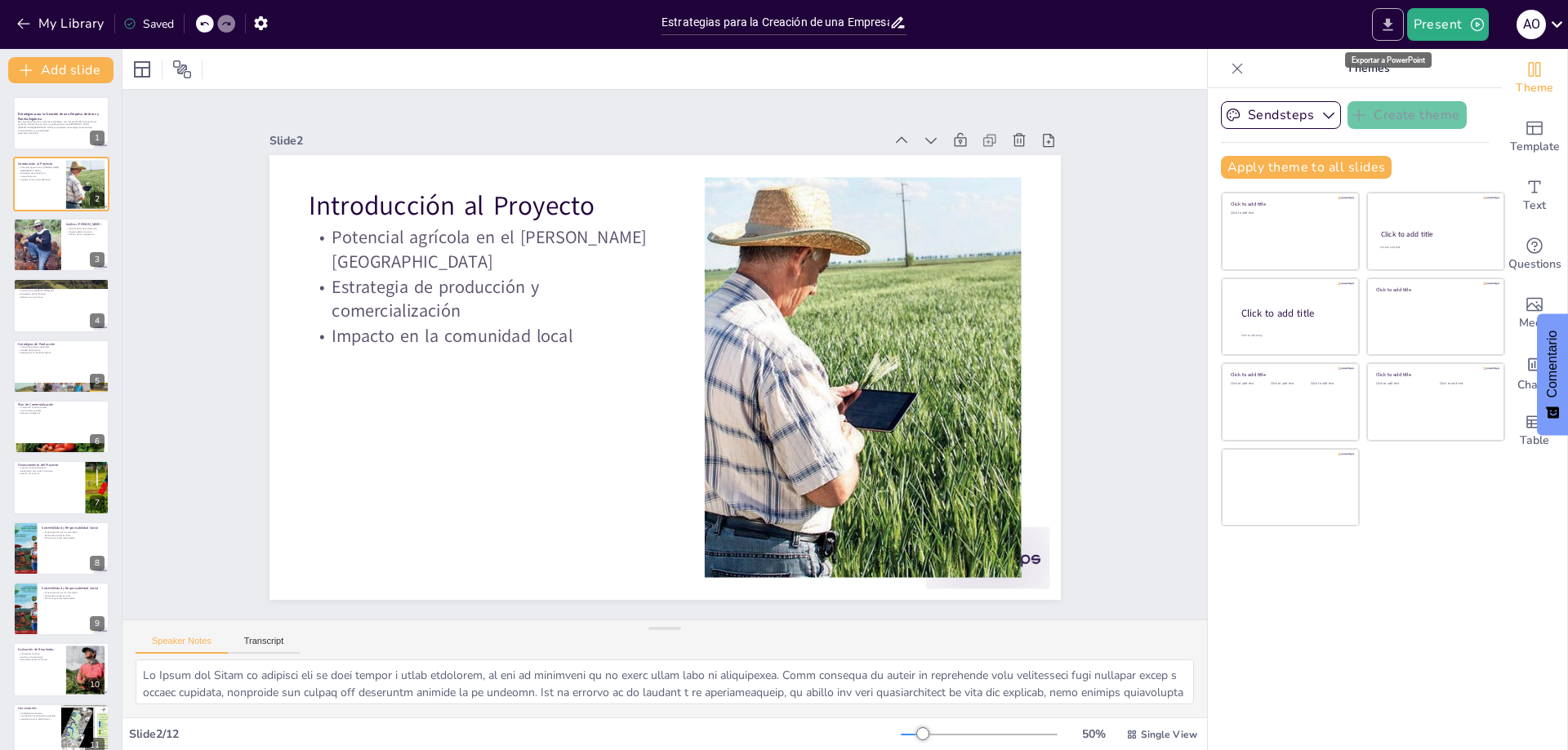
click at [1387, 24] on icon "Export to PowerPoint" at bounding box center [1387, 24] width 9 height 12
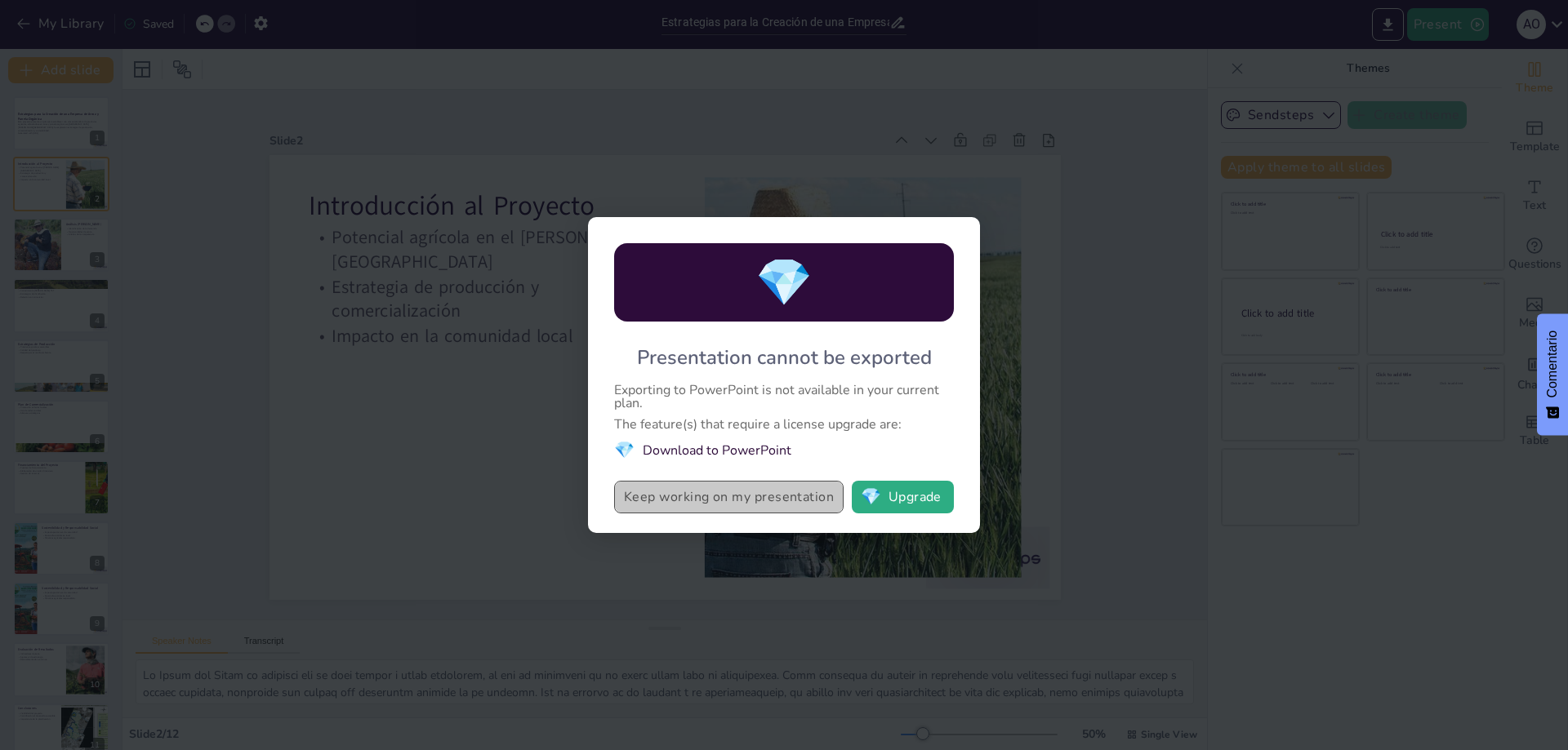
click at [739, 498] on button "Keep working on my presentation" at bounding box center [729, 497] width 230 height 33
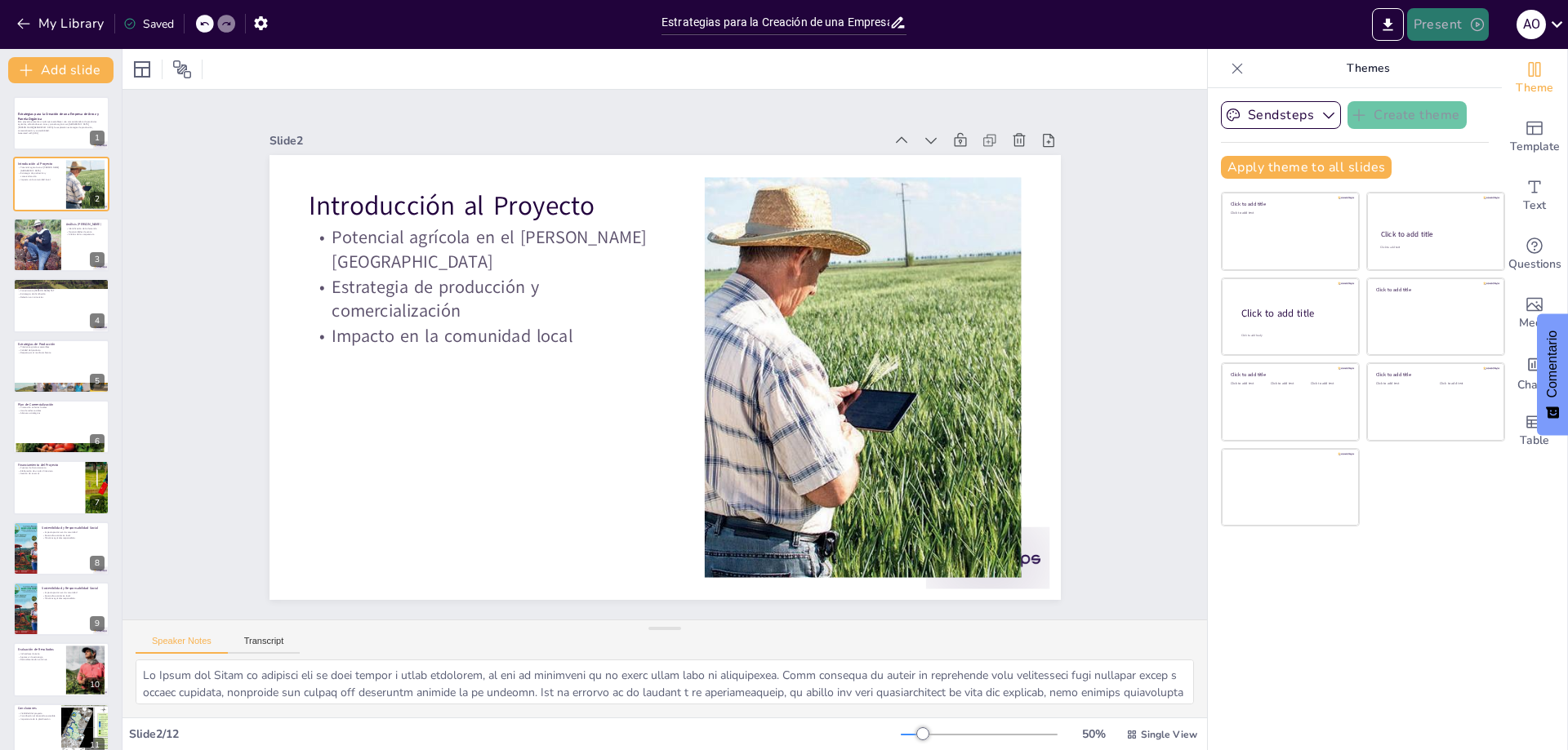
click at [1445, 23] on button "Present" at bounding box center [1448, 24] width 82 height 33
click at [1439, 58] on font "Presentación de vista previa" at bounding box center [1491, 61] width 139 height 12
